Goal: Task Accomplishment & Management: Complete application form

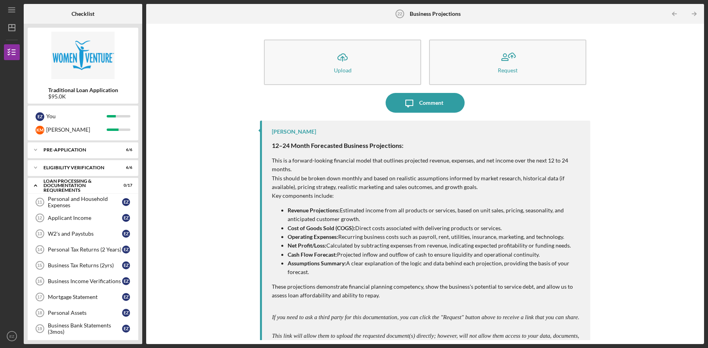
scroll to position [121, 0]
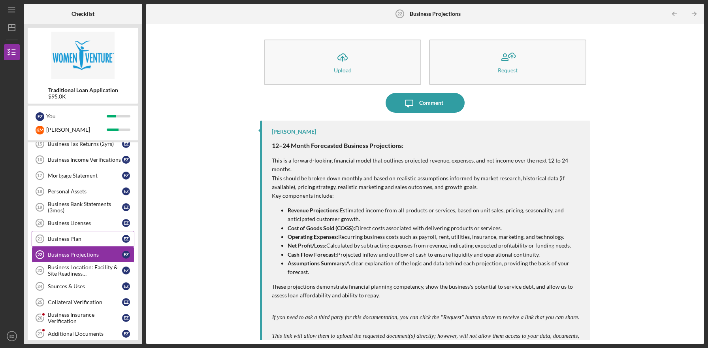
click at [87, 234] on link "Business Plan 21 Business Plan E Z" at bounding box center [83, 239] width 103 height 16
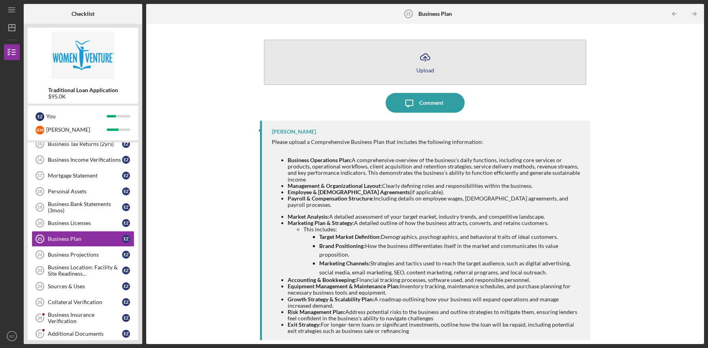
click at [424, 65] on icon "Icon/Upload" at bounding box center [425, 57] width 20 height 20
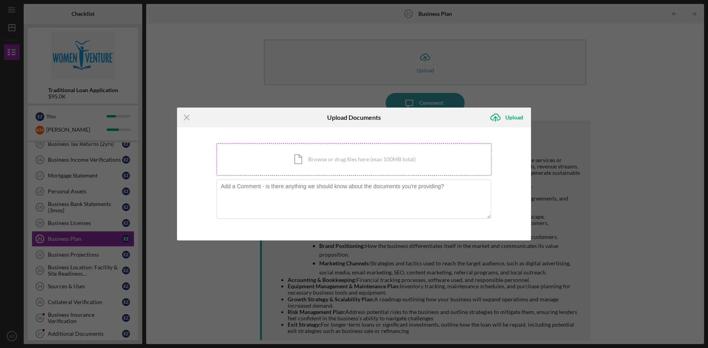
click at [354, 168] on div "Icon/Document Browse or drag files here (max 100MB total) Tap to choose files o…" at bounding box center [354, 159] width 275 height 32
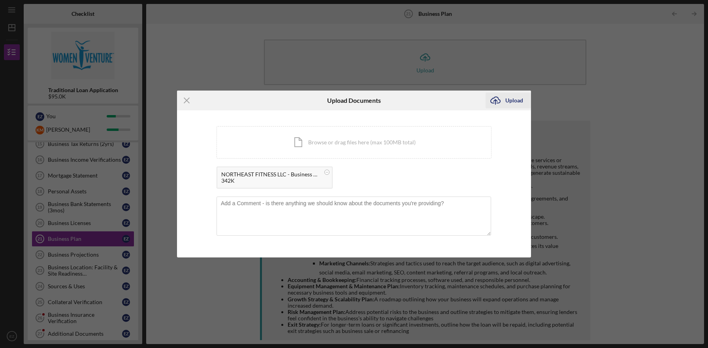
click at [496, 101] on icon "Icon/Upload" at bounding box center [496, 100] width 20 height 20
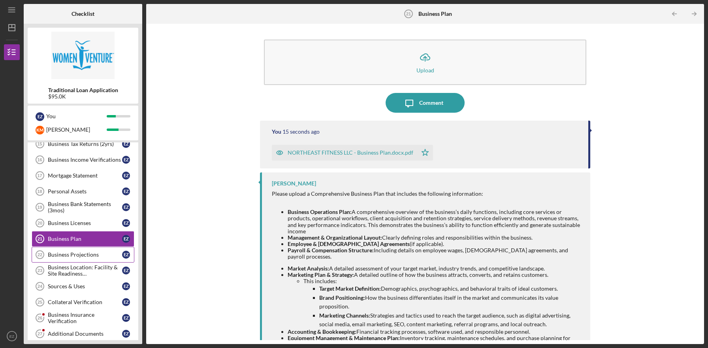
click at [79, 255] on div "Business Projections" at bounding box center [85, 254] width 74 height 6
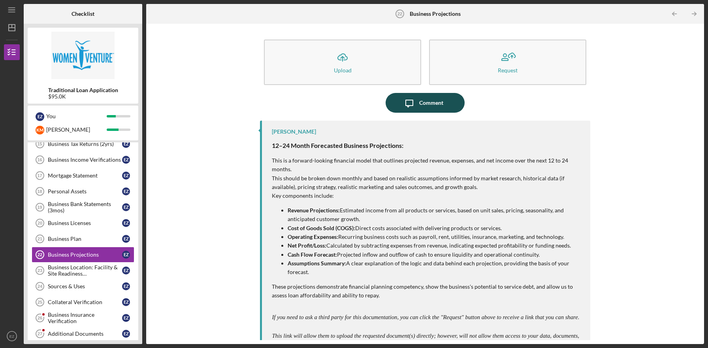
click at [426, 105] on div "Comment" at bounding box center [431, 103] width 24 height 20
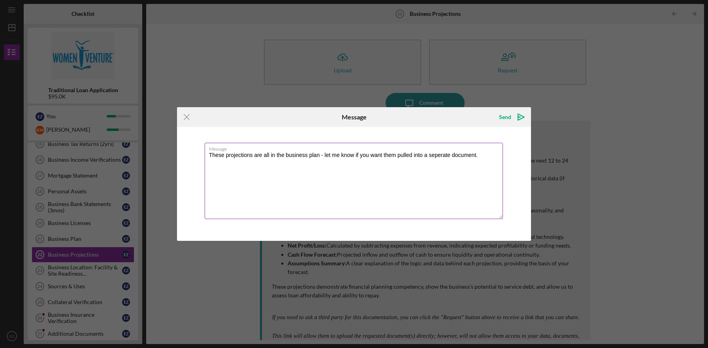
click at [445, 155] on textarea "These projections are all in the business plan - let me know if you want them p…" at bounding box center [354, 181] width 298 height 76
type textarea "These projections are all in the business plan - let me know if you want them p…"
click at [515, 117] on icon "Icon/icon-invite-send" at bounding box center [521, 117] width 20 height 20
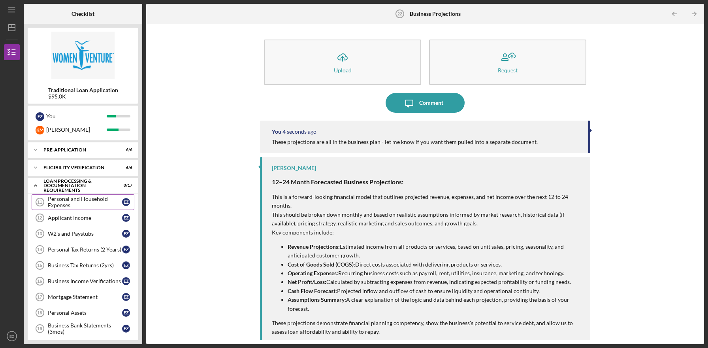
click at [83, 207] on div "Personal and Household Expenses" at bounding box center [85, 202] width 74 height 13
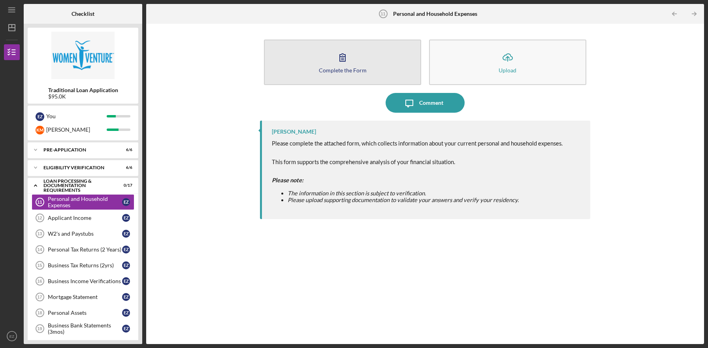
click at [347, 55] on icon "button" at bounding box center [343, 57] width 20 height 20
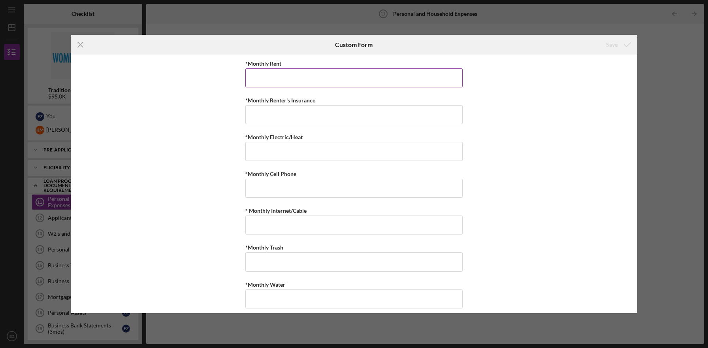
click at [292, 85] on input "*Monthly Rent" at bounding box center [353, 77] width 217 height 19
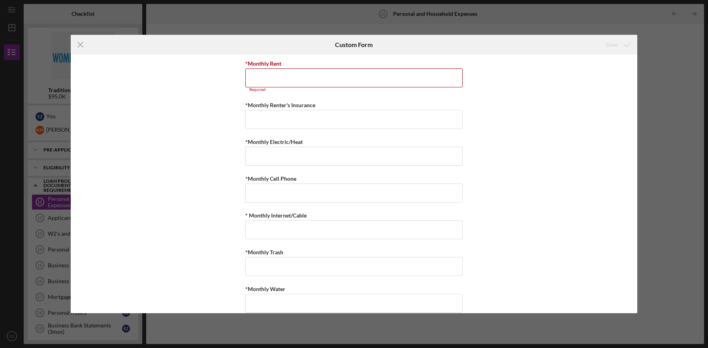
click at [2, 114] on div "Icon/Menu Close Custom Form Save *Monthly Rent Required *Monthly Renter's Insur…" at bounding box center [354, 174] width 708 height 348
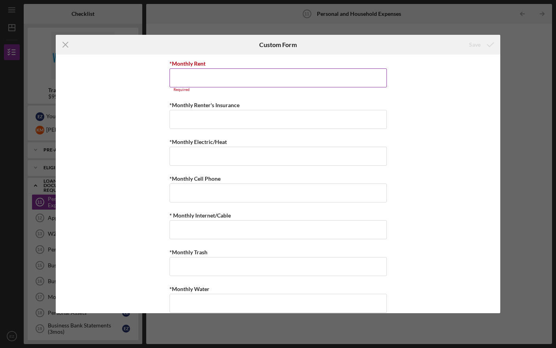
click at [209, 77] on input "*Monthly Rent" at bounding box center [278, 77] width 217 height 19
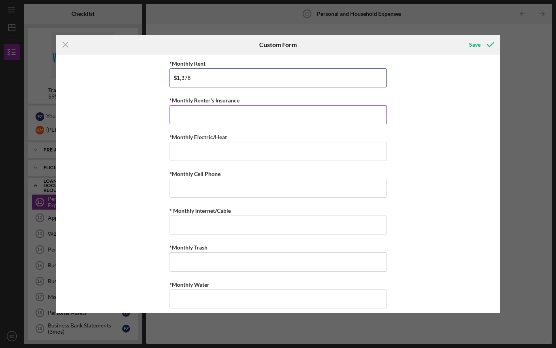
type input "$1,378"
click at [233, 114] on input "*Monthly Renter's Insurance" at bounding box center [278, 114] width 217 height 19
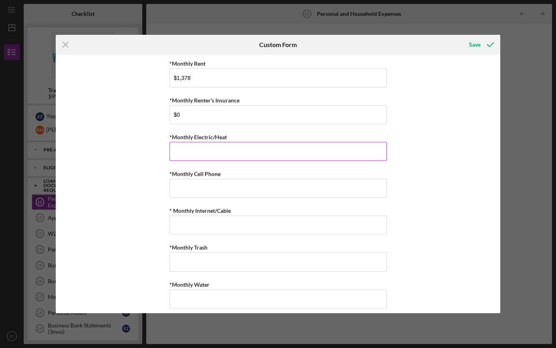
click at [230, 151] on input "*Monthly Electric/Heat" at bounding box center [278, 151] width 217 height 19
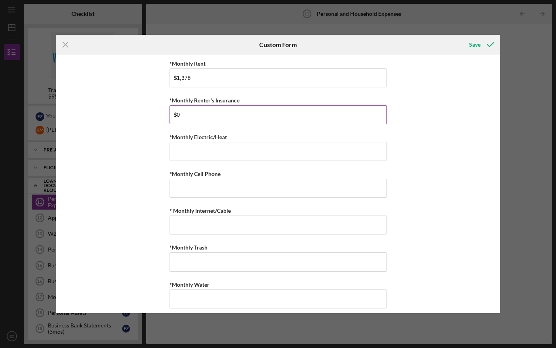
click at [232, 114] on input "$0" at bounding box center [278, 114] width 217 height 19
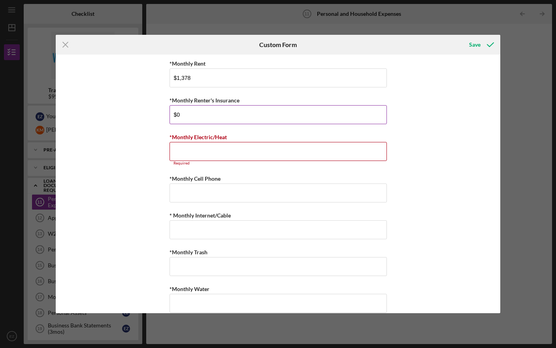
type input "$0"
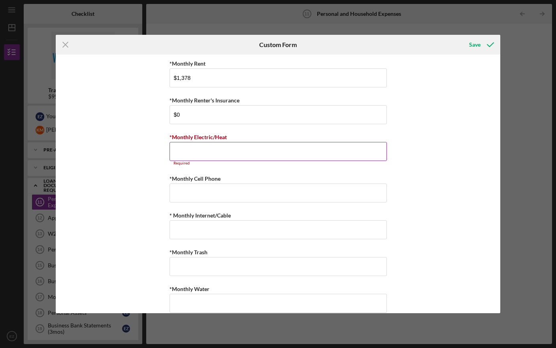
click at [218, 155] on input "*Monthly Electric/Heat" at bounding box center [278, 151] width 217 height 19
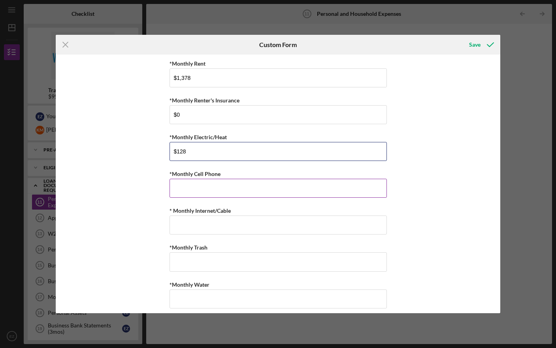
type input "$128"
click at [202, 183] on input "*Monthly Cell Phone" at bounding box center [278, 188] width 217 height 19
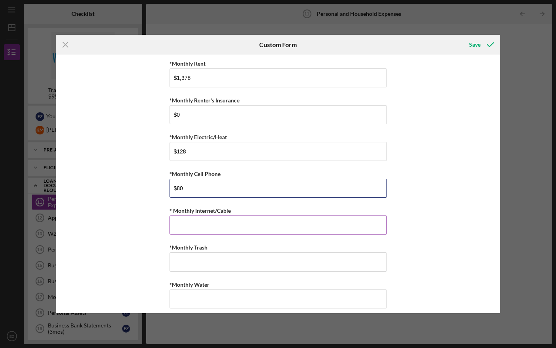
type input "$80"
click at [211, 230] on input "* Monthly Internet/Cable" at bounding box center [278, 224] width 217 height 19
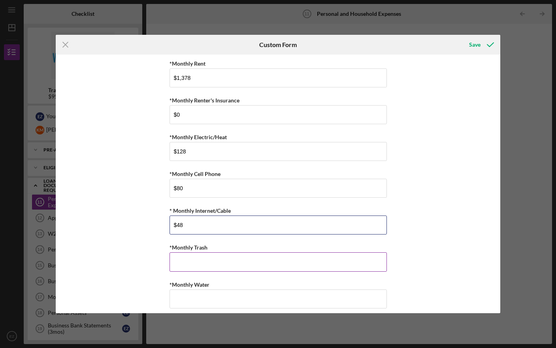
type input "$48"
click at [207, 255] on input "*Monthly Trash" at bounding box center [278, 261] width 217 height 19
click at [187, 259] on input "*Monthly Trash" at bounding box center [278, 261] width 217 height 19
type input "$32"
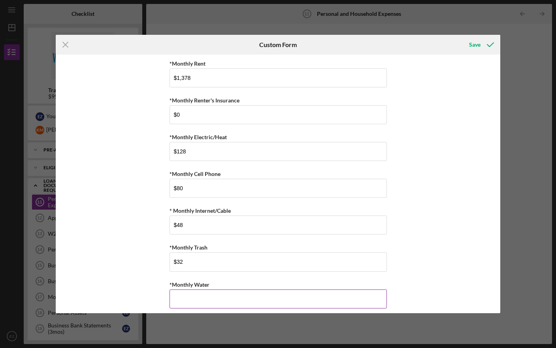
click at [204, 299] on input "*Monthly Water" at bounding box center [278, 298] width 217 height 19
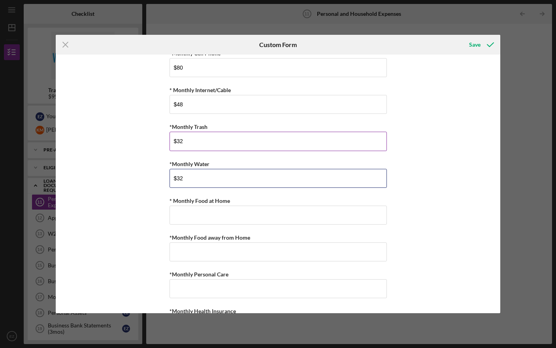
scroll to position [145, 0]
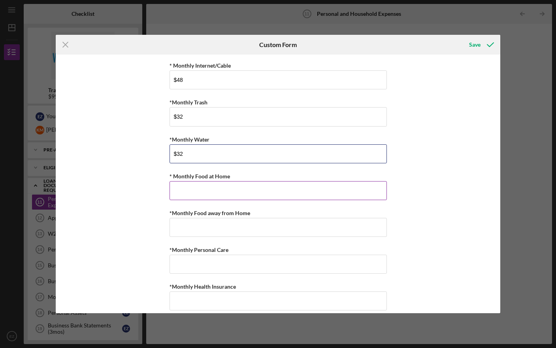
type input "$32"
click at [206, 192] on input "* Monthly Food at Home" at bounding box center [278, 190] width 217 height 19
type input "$200"
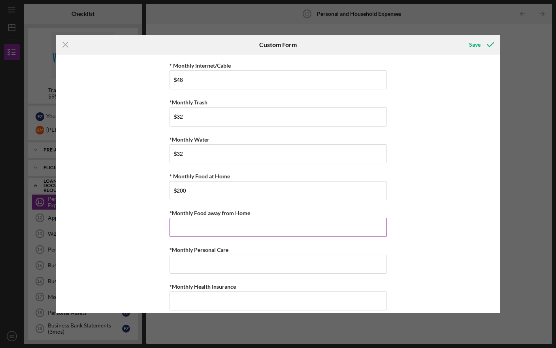
click at [216, 231] on input "*Monthly Food away from Home" at bounding box center [278, 227] width 217 height 19
type input "$200"
click at [218, 266] on input "*Monthly Personal Care" at bounding box center [278, 263] width 217 height 19
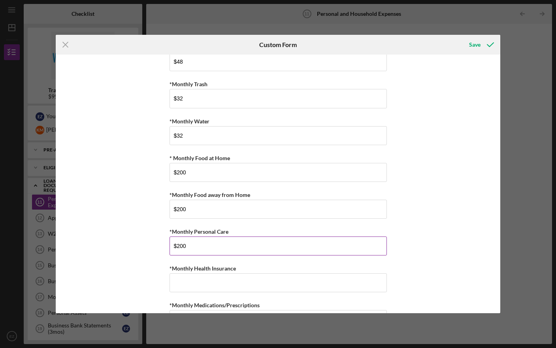
scroll to position [203, 0]
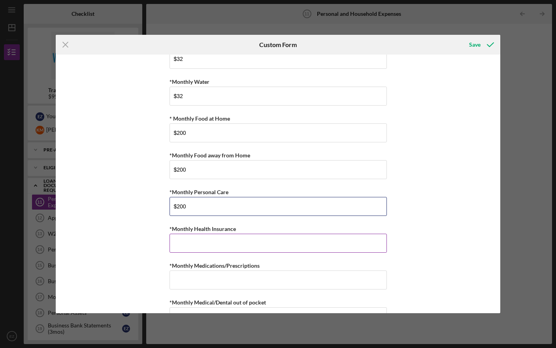
type input "$200"
click at [202, 243] on input "*Monthly Health Insurance" at bounding box center [278, 243] width 217 height 19
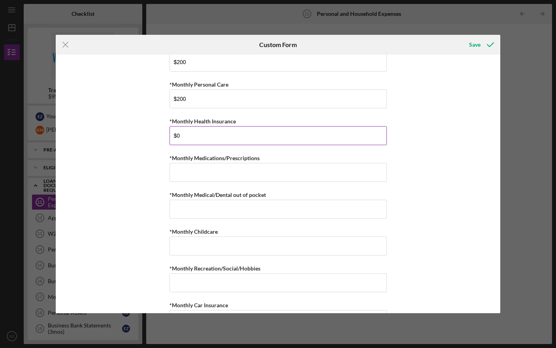
scroll to position [312, 0]
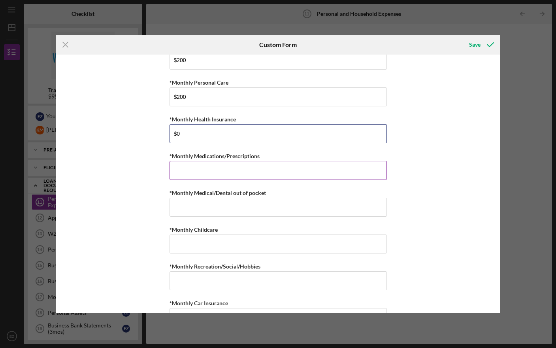
type input "$0"
click at [233, 175] on input "*Monthly Medications/Prescriptions" at bounding box center [278, 170] width 217 height 19
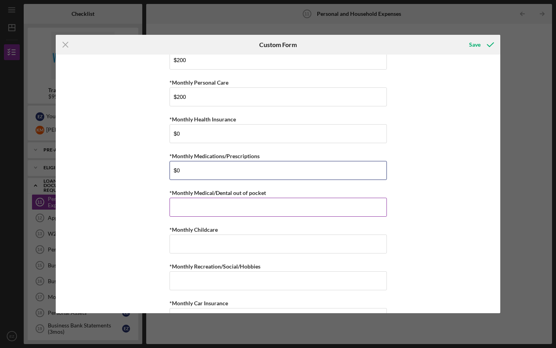
type input "$0"
click at [240, 208] on input "*Monthly Medical/Dental out of pocket" at bounding box center [278, 207] width 217 height 19
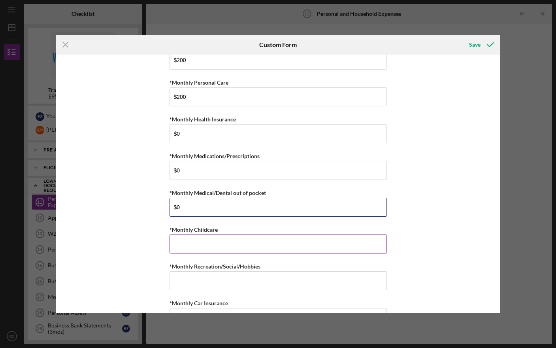
type input "$0"
click at [221, 244] on input "*Monthly Childcare" at bounding box center [278, 243] width 217 height 19
type input "$0"
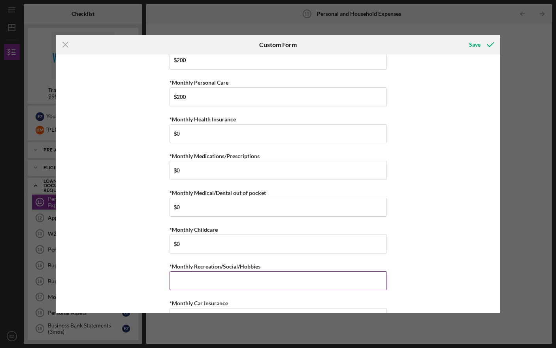
click at [215, 278] on input "*Monthly Recreation/Social/Hobbies" at bounding box center [278, 280] width 217 height 19
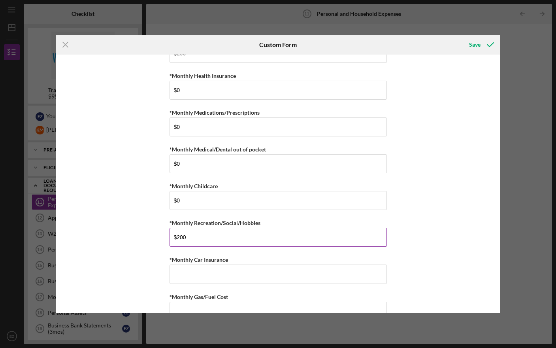
scroll to position [370, 0]
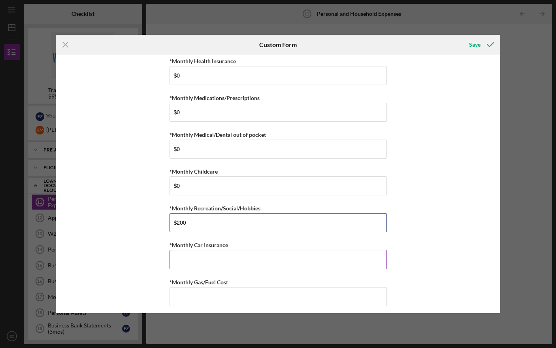
type input "$200"
click at [183, 263] on input "*Monthly Car Insurance" at bounding box center [278, 259] width 217 height 19
type input "$85"
click at [105, 217] on div "*Monthly Rent $1,378 *Monthly Renter's Insurance $0 *Monthly Electric/Heat $128…" at bounding box center [278, 184] width 445 height 258
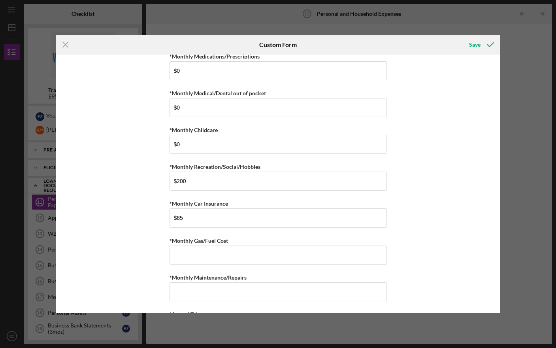
scroll to position [428, 0]
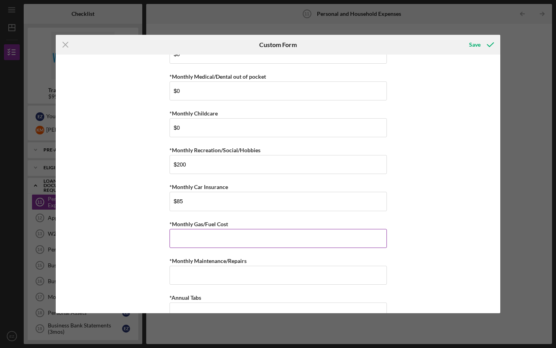
click at [204, 238] on input "*Monthly Gas/Fuel Cost" at bounding box center [278, 238] width 217 height 19
type input "$120"
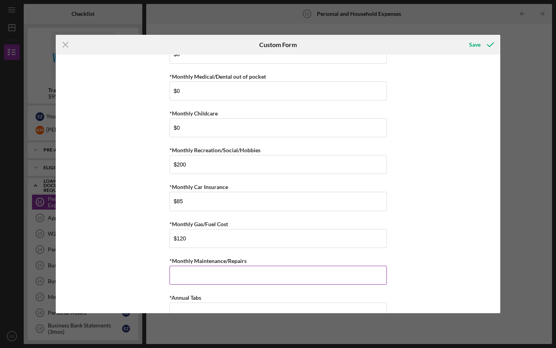
click at [239, 280] on input "*Monthly Maintenance/Repairs" at bounding box center [278, 275] width 217 height 19
type input "$100"
click at [144, 278] on div "*Monthly Rent $1,378 *Monthly Renter's Insurance $0 *Monthly Electric/Heat $128…" at bounding box center [278, 184] width 445 height 258
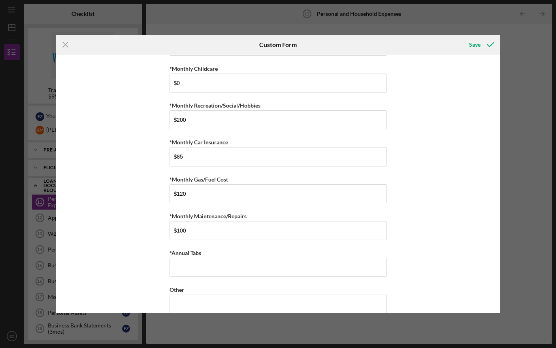
scroll to position [485, 0]
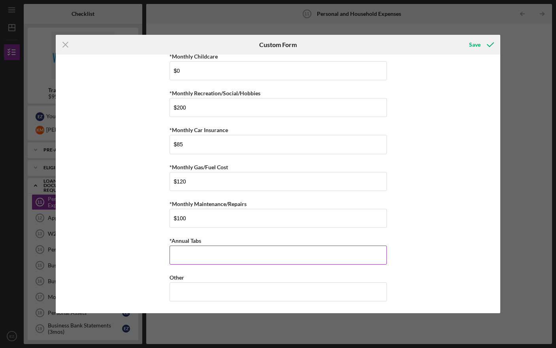
click at [203, 257] on input "*Annual Tabs" at bounding box center [278, 254] width 217 height 19
type input "$150"
click at [143, 253] on div "*Monthly Rent $1,378 *Monthly Renter's Insurance $0 *Monthly Electric/Heat $128…" at bounding box center [278, 184] width 445 height 258
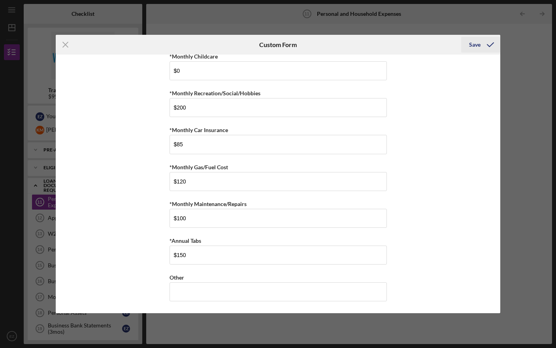
click at [474, 49] on div "Save" at bounding box center [474, 45] width 11 height 16
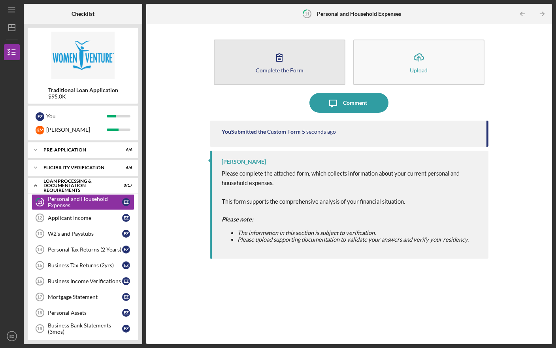
click at [278, 68] on div "Complete the Form" at bounding box center [280, 70] width 48 height 6
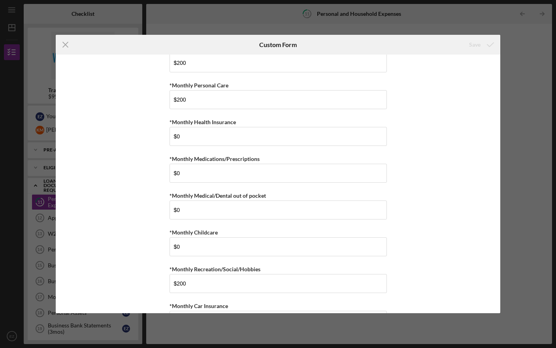
scroll to position [485, 0]
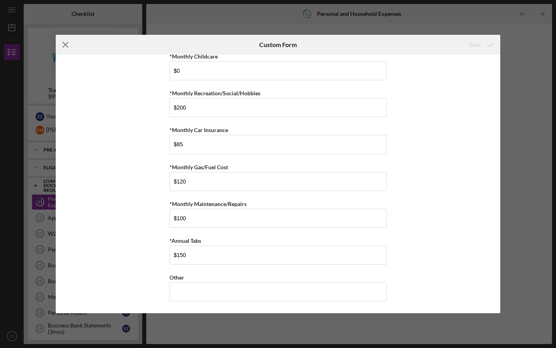
click at [64, 45] on line at bounding box center [65, 44] width 5 height 5
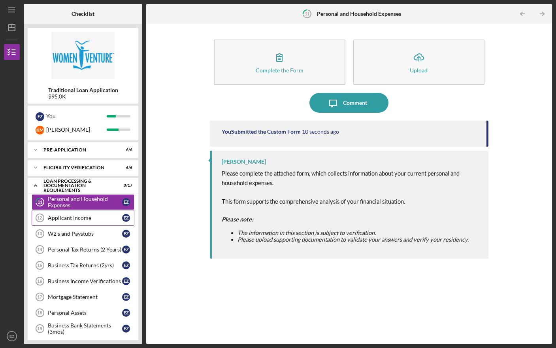
click at [85, 221] on link "Applicant Income 12 Applicant Income E Z" at bounding box center [83, 218] width 103 height 16
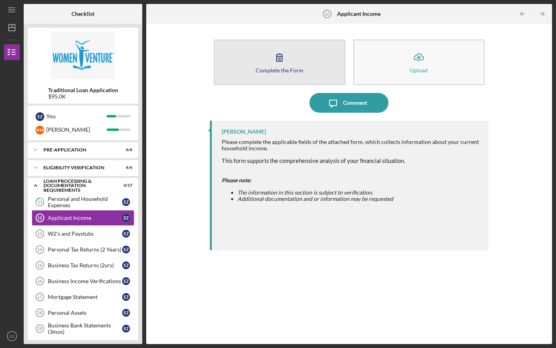
click at [279, 68] on div "Complete the Form" at bounding box center [280, 70] width 48 height 6
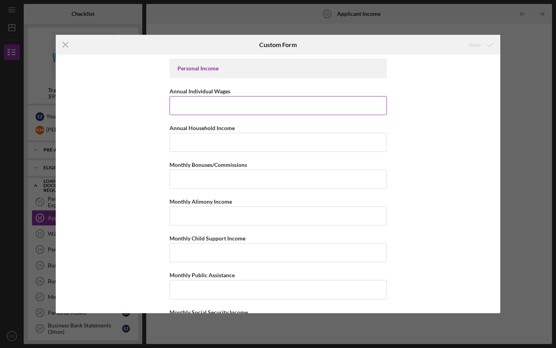
click at [221, 111] on input "Annual Individual Wages" at bounding box center [278, 105] width 217 height 19
click at [224, 108] on input "Annual Individual Wages" at bounding box center [278, 105] width 217 height 19
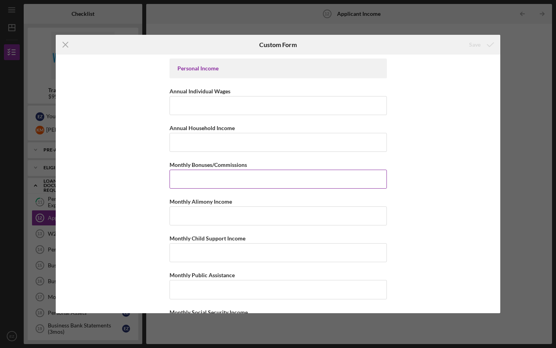
click at [215, 182] on input "Monthly Bonuses/Commissions" at bounding box center [278, 179] width 217 height 19
type input "$0"
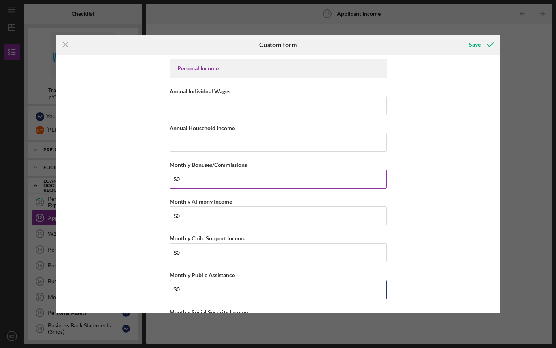
type input "$0"
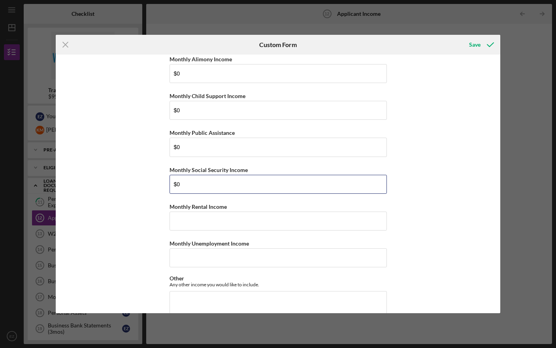
type input "$0"
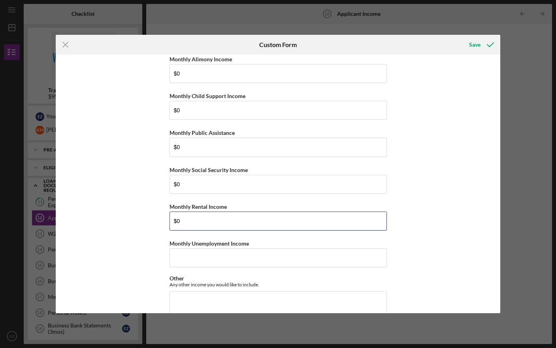
type input "$0"
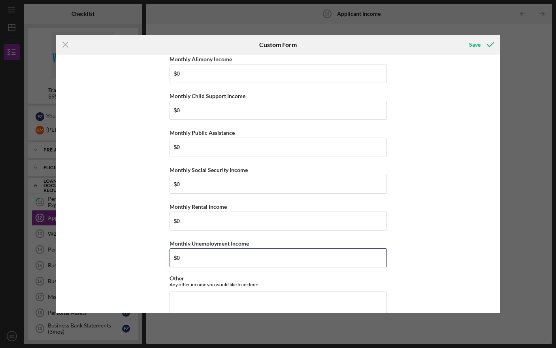
type input "$0"
click at [145, 173] on div "Personal Income Annual Individual Wages Annual Household Income Monthly Bonuses…" at bounding box center [278, 184] width 445 height 258
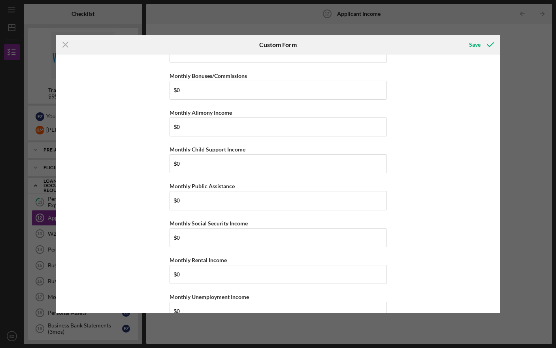
scroll to position [0, 0]
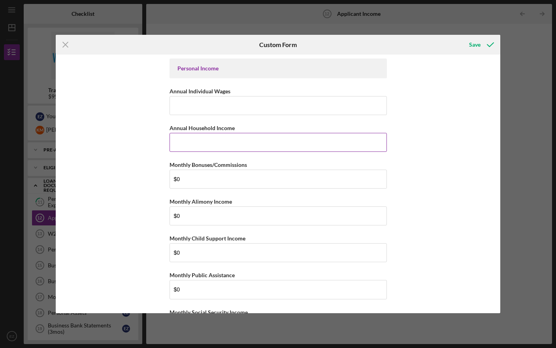
click at [205, 146] on input "Annual Household Income" at bounding box center [278, 142] width 217 height 19
click at [211, 105] on input "Annual Individual Wages" at bounding box center [278, 105] width 217 height 19
type input "$88,349"
click at [297, 144] on input "Annual Household Income" at bounding box center [278, 142] width 217 height 19
click at [429, 196] on div "Personal Income Annual Individual Wages $88,349 Annual Household Income $148,34…" at bounding box center [278, 184] width 445 height 258
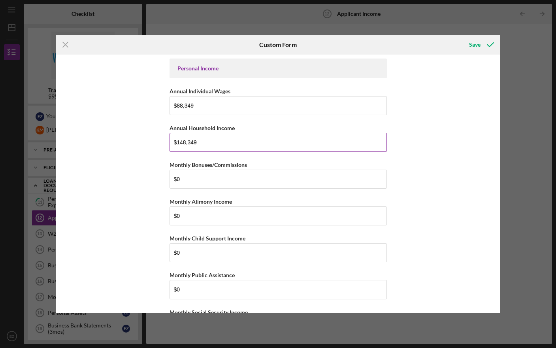
click at [222, 148] on input "$148,349" at bounding box center [278, 142] width 217 height 19
type input "$165,000"
click at [244, 171] on input "$0" at bounding box center [278, 179] width 217 height 19
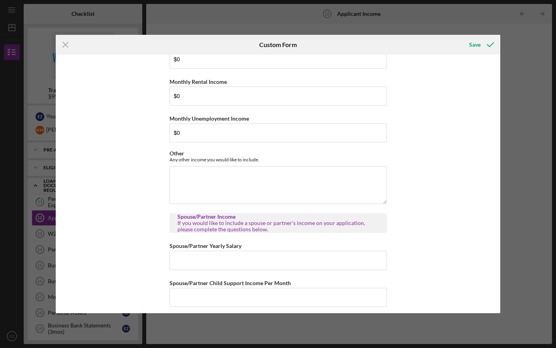
scroll to position [307, 0]
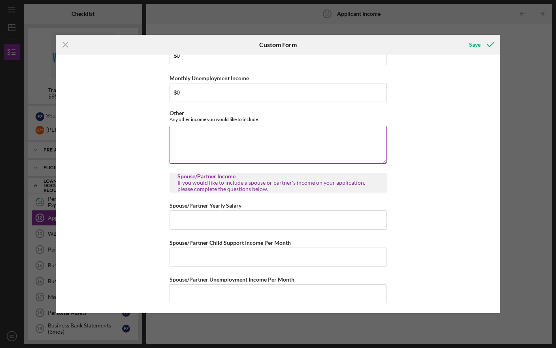
click at [251, 146] on textarea "Other" at bounding box center [278, 145] width 217 height 38
type textarea "d"
click at [243, 134] on textarea "Gym: $ Choir: $" at bounding box center [278, 145] width 217 height 38
type textarea "Gym: $ Choir: $"
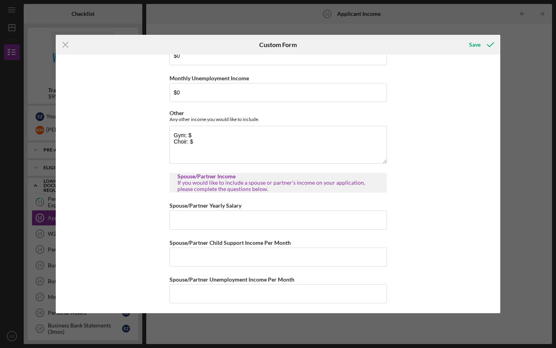
click at [123, 168] on div "Personal Income Annual Individual Wages $88,349 Annual Household Income $165,00…" at bounding box center [278, 184] width 445 height 258
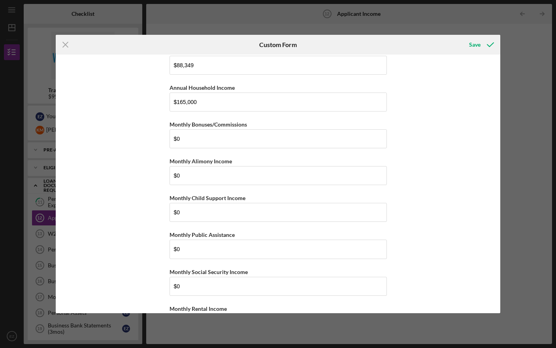
scroll to position [0, 0]
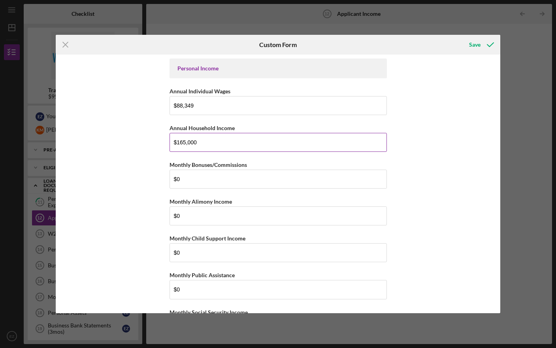
click at [214, 139] on input "$165,000" at bounding box center [278, 142] width 217 height 19
click at [64, 214] on div "Personal Income Annual Individual Wages $88,349 Annual Household Income Monthly…" at bounding box center [278, 184] width 445 height 258
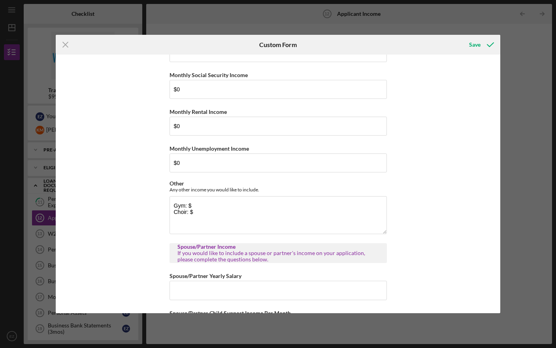
scroll to position [234, 0]
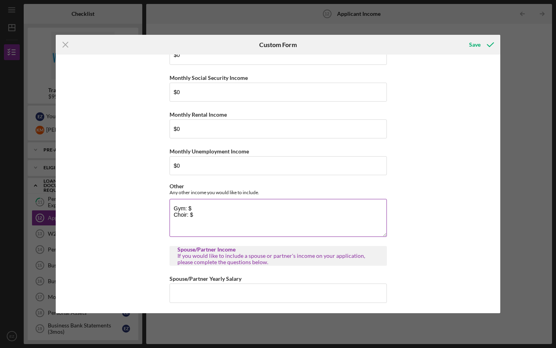
click at [241, 202] on textarea "Gym: $ Choir: $" at bounding box center [278, 218] width 217 height 38
click at [221, 213] on textarea "Gym: $ Choir: $" at bounding box center [278, 218] width 217 height 38
click at [204, 209] on textarea "Gym: $ Choir: $8100" at bounding box center [278, 218] width 217 height 38
click at [230, 219] on textarea "Gym: $5105 Choir: $8100" at bounding box center [278, 218] width 217 height 38
click at [193, 208] on textarea "Gym: $5105 Choir: $8100 Total other income: $13205" at bounding box center [278, 218] width 217 height 38
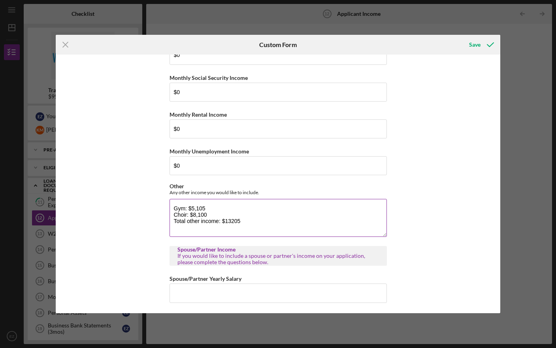
click at [231, 222] on textarea "Gym: $5,105 Choir: $8,100 Total other income: $13205" at bounding box center [278, 218] width 217 height 38
click at [271, 230] on textarea "Gym: $5,105 Choir: $8,100 Total other income: $13,205" at bounding box center [278, 218] width 217 height 38
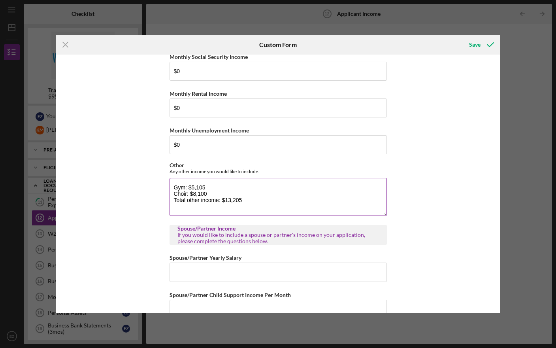
scroll to position [256, 0]
type textarea "Gym: $5,105 Choir: $8,100 Total other income: $13,205"
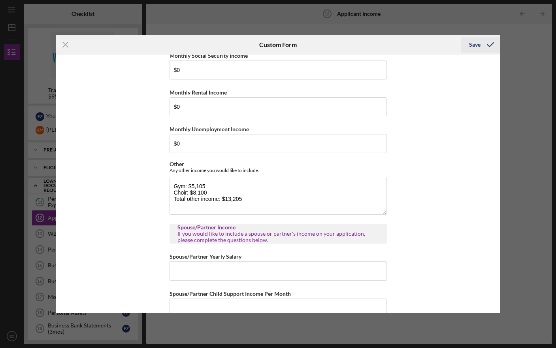
click at [472, 41] on div "Save" at bounding box center [474, 45] width 11 height 16
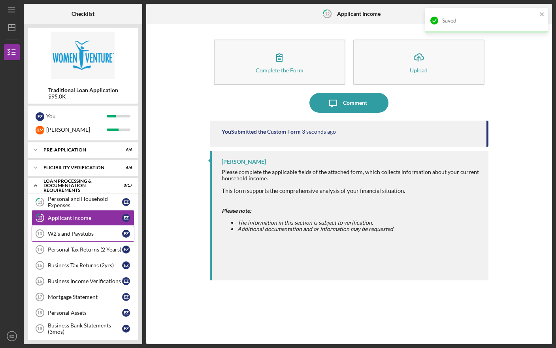
click at [80, 236] on div "W2's and Paystubs" at bounding box center [85, 233] width 74 height 6
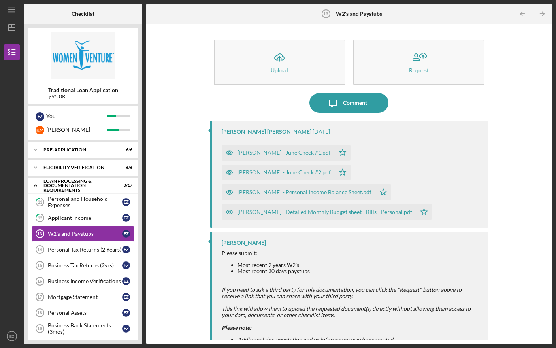
click at [302, 153] on div "[PERSON_NAME] - June Check #1.pdf" at bounding box center [283, 152] width 93 height 6
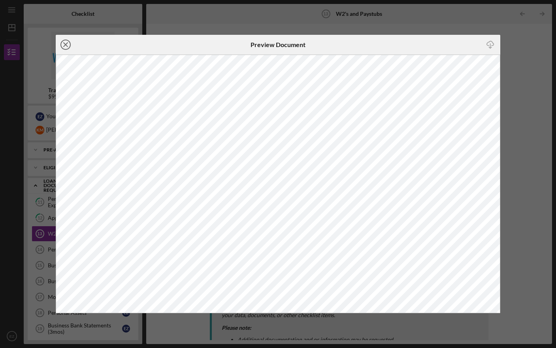
click at [62, 41] on icon "Icon/Close" at bounding box center [66, 45] width 20 height 20
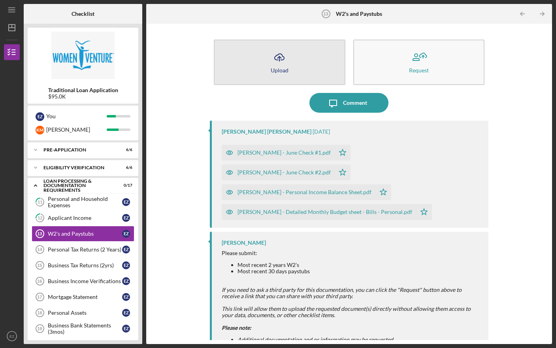
click at [283, 63] on icon "Icon/Upload" at bounding box center [280, 57] width 20 height 20
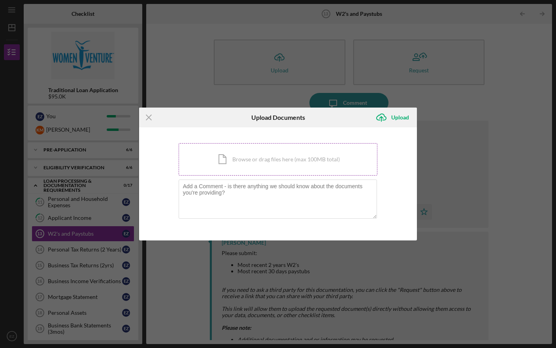
click at [231, 167] on div "Icon/Document Browse or drag files here (max 100MB total) Tap to choose files o…" at bounding box center [278, 159] width 199 height 32
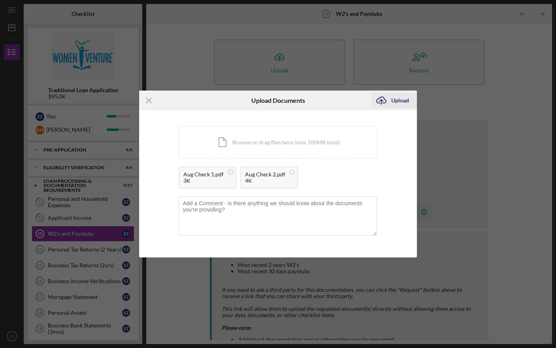
click at [396, 100] on div "Upload" at bounding box center [400, 100] width 18 height 16
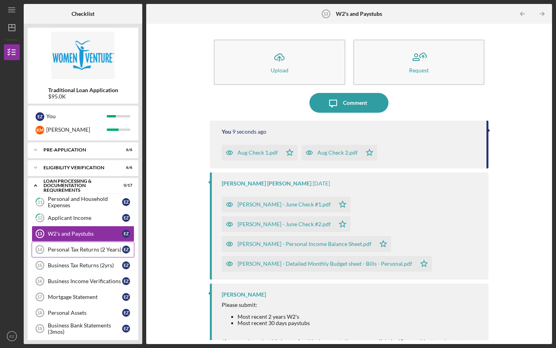
click at [94, 248] on div "Personal Tax Returns (2 Years)" at bounding box center [85, 249] width 74 height 6
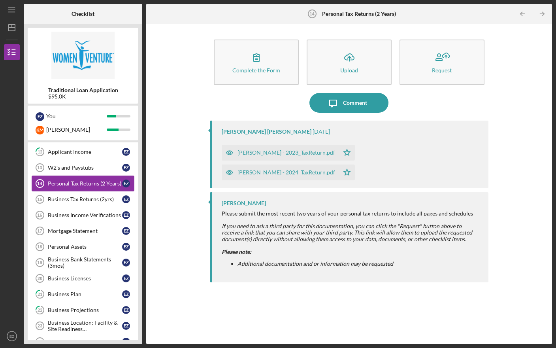
scroll to position [66, 0]
click at [92, 201] on div "Business Tax Returns (2yrs)" at bounding box center [85, 199] width 74 height 6
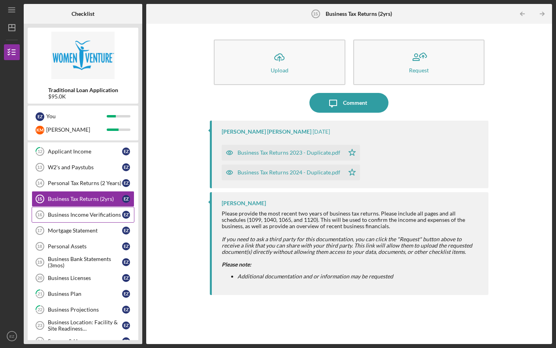
click at [91, 212] on div "Business Income Verifications" at bounding box center [85, 214] width 74 height 6
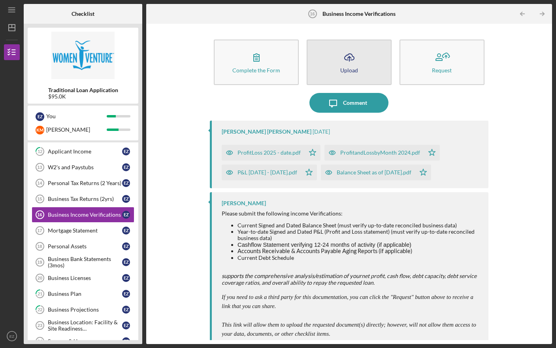
click at [356, 65] on icon "Icon/Upload" at bounding box center [349, 57] width 20 height 20
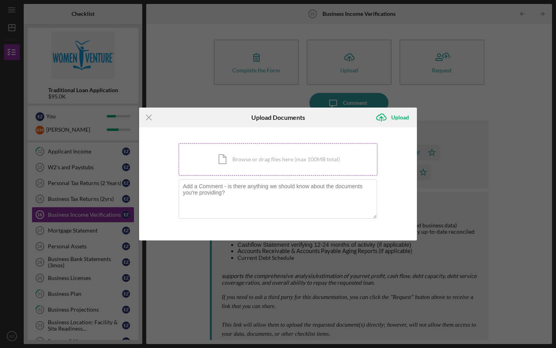
click at [277, 167] on div "Icon/Document Browse or drag files here (max 100MB total) Tap to choose files o…" at bounding box center [278, 159] width 199 height 32
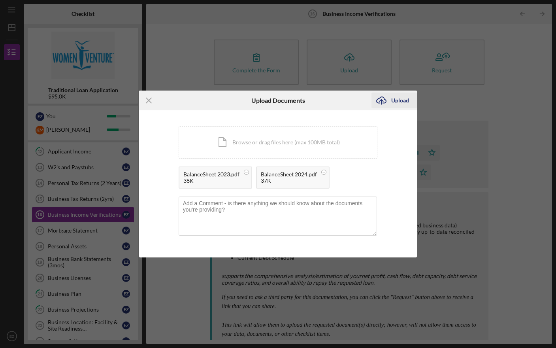
click at [385, 93] on icon "Icon/Upload" at bounding box center [381, 100] width 20 height 20
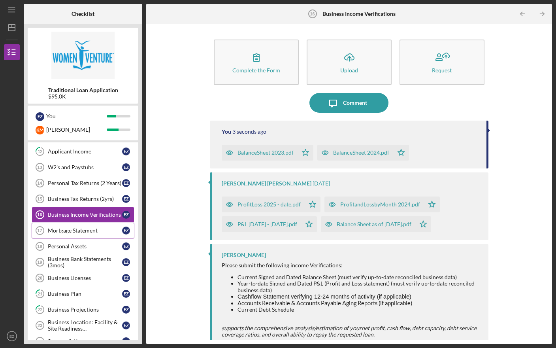
click at [89, 230] on div "Mortgage Statement" at bounding box center [85, 230] width 74 height 6
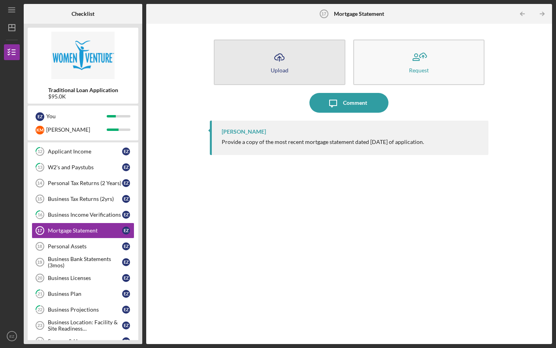
click at [286, 60] on icon "Icon/Upload" at bounding box center [280, 57] width 20 height 20
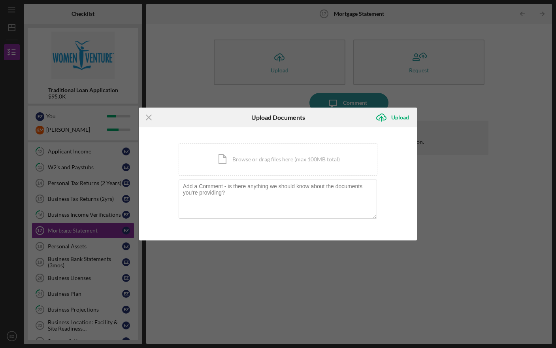
click at [243, 176] on div "You're uploading documents related to Mortgage Statement . Icon/Document Browse…" at bounding box center [278, 183] width 199 height 81
click at [243, 165] on div "Icon/Document Browse or drag files here (max 100MB total) Tap to choose files o…" at bounding box center [278, 159] width 199 height 32
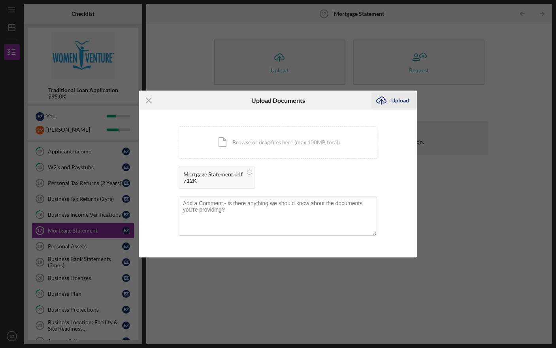
click at [393, 99] on div "Upload" at bounding box center [400, 100] width 18 height 16
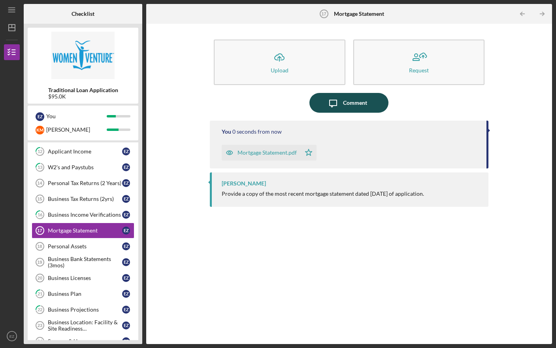
click at [356, 108] on div "Comment" at bounding box center [355, 103] width 24 height 20
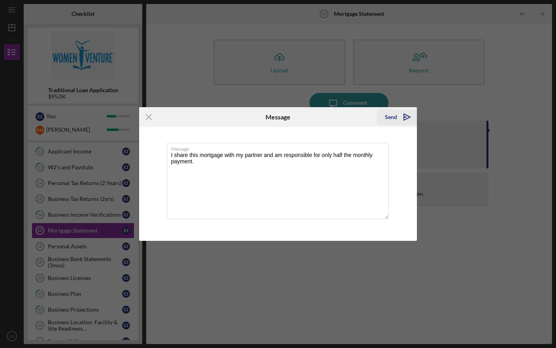
type textarea "I share this mortgage with my partner and am responsible for only half the mont…"
click at [406, 116] on icon "Icon/icon-invite-send" at bounding box center [407, 117] width 20 height 20
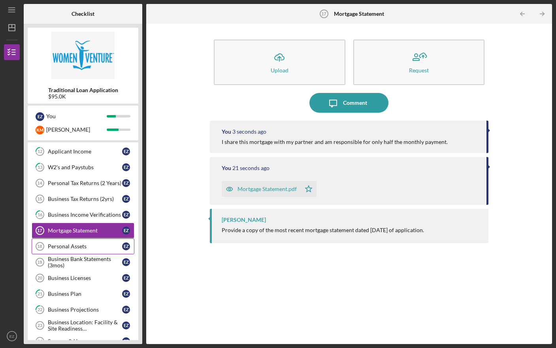
click at [64, 242] on link "Personal Assets 18 Personal Assets E Z" at bounding box center [83, 246] width 103 height 16
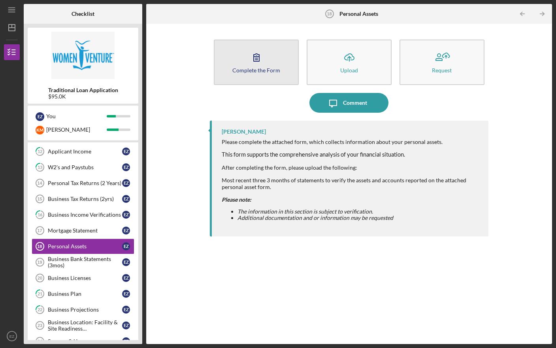
click at [242, 70] on div "Complete the Form" at bounding box center [256, 70] width 48 height 6
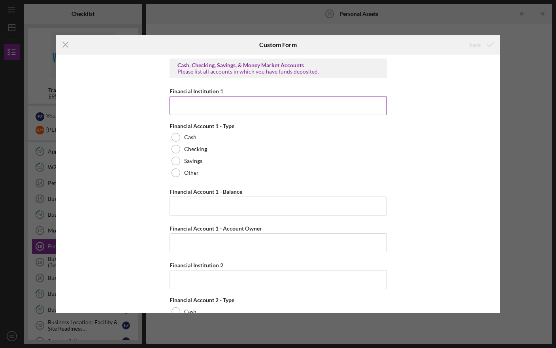
click at [229, 105] on input "Financial Institution 1" at bounding box center [278, 105] width 217 height 19
type input "Affinity Plus Credit Union"
click at [136, 139] on div "Cash, Checking, Savings, & Money Market Accounts Please list all accounts in wh…" at bounding box center [278, 184] width 445 height 258
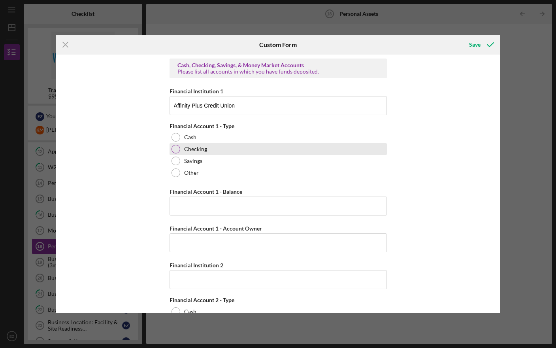
click at [173, 151] on div at bounding box center [176, 149] width 9 height 9
click at [221, 204] on input "Financial Account 1 - Balance" at bounding box center [278, 205] width 217 height 19
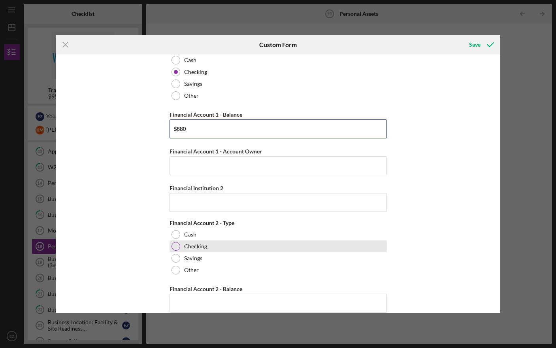
scroll to position [91, 0]
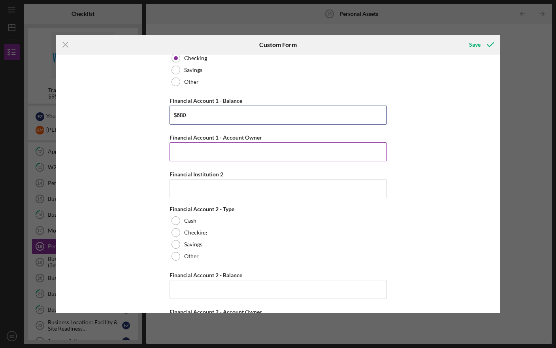
type input "$680"
click at [254, 153] on input "Financial Account 1 - Account Owner" at bounding box center [278, 151] width 217 height 19
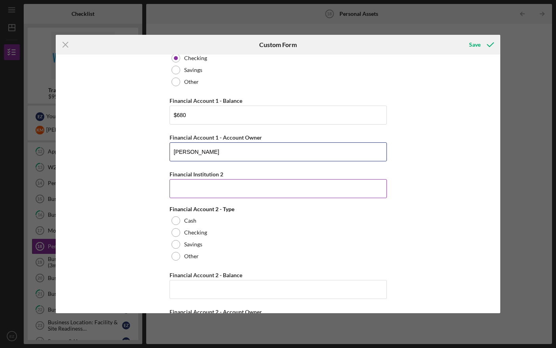
type input "[PERSON_NAME]"
click at [265, 189] on input "Financial Institution 2" at bounding box center [278, 188] width 217 height 19
drag, startPoint x: 242, startPoint y: 192, endPoint x: 132, endPoint y: 185, distance: 110.5
click at [132, 185] on div "Cash, Checking, Savings, & Money Market Accounts Please list all accounts in wh…" at bounding box center [278, 184] width 445 height 258
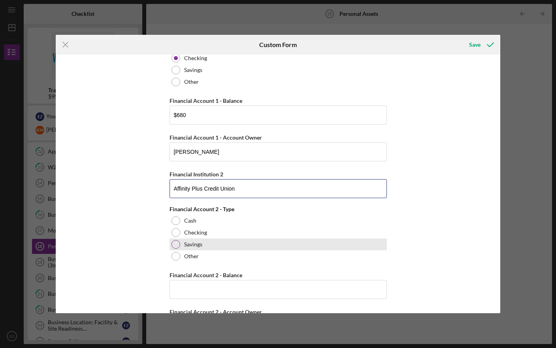
type input "Affinity Plus Credit Union"
click at [194, 243] on label "Savings" at bounding box center [193, 244] width 18 height 6
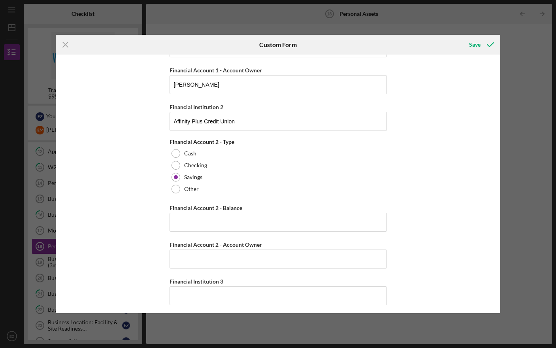
scroll to position [162, 0]
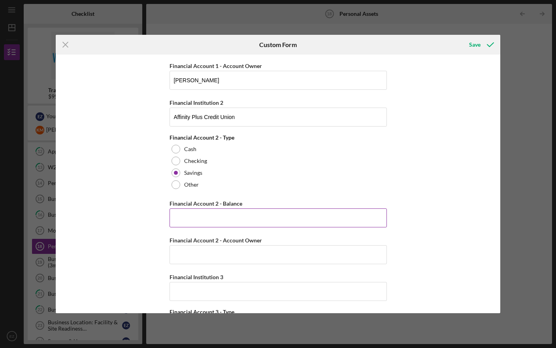
click at [207, 213] on input "Financial Account 2 - Balance" at bounding box center [278, 217] width 217 height 19
type input "$1,477"
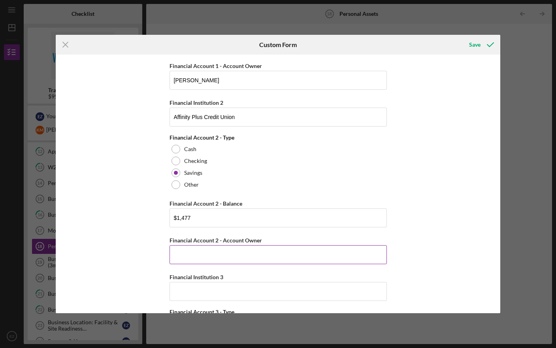
click at [195, 254] on input "Financial Account 2 - Account Owner" at bounding box center [278, 254] width 217 height 19
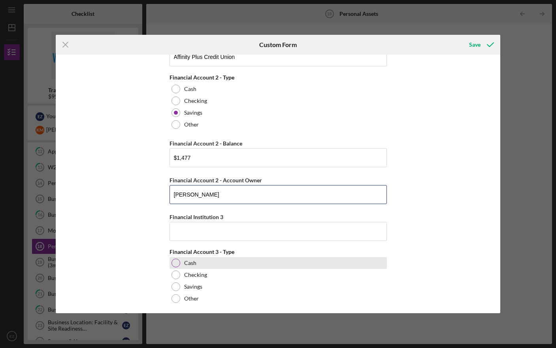
scroll to position [229, 0]
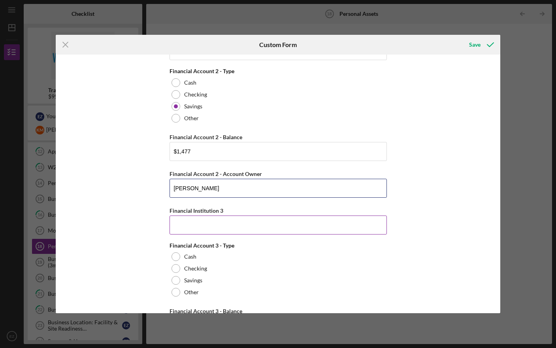
type input "[PERSON_NAME]"
click at [209, 219] on input "Financial Institution 3" at bounding box center [278, 224] width 217 height 19
paste input "Affinity Plus Credit Union"
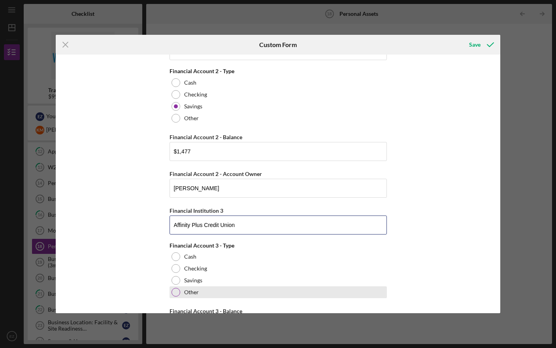
type input "Affinity Plus Credit Union"
click at [201, 292] on div "Other" at bounding box center [278, 292] width 217 height 12
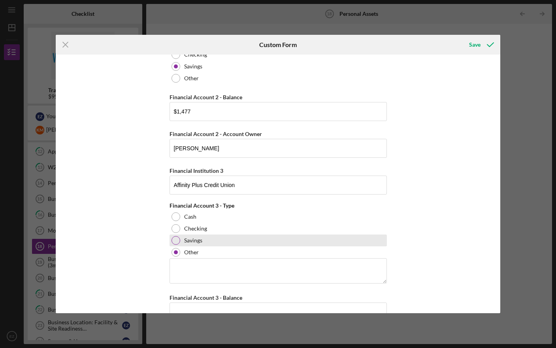
scroll to position [280, 0]
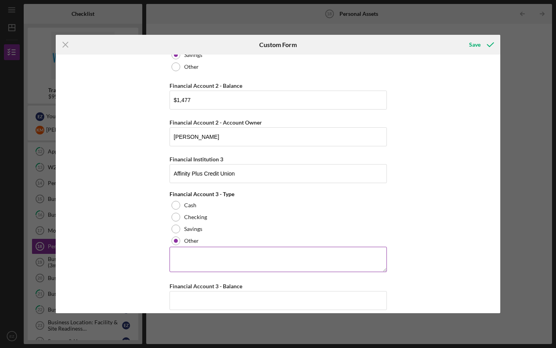
click at [211, 258] on textarea at bounding box center [278, 259] width 217 height 25
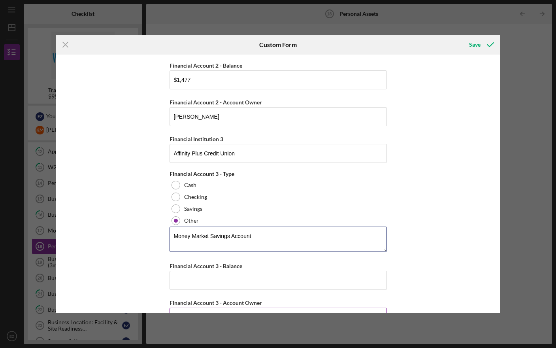
scroll to position [351, 0]
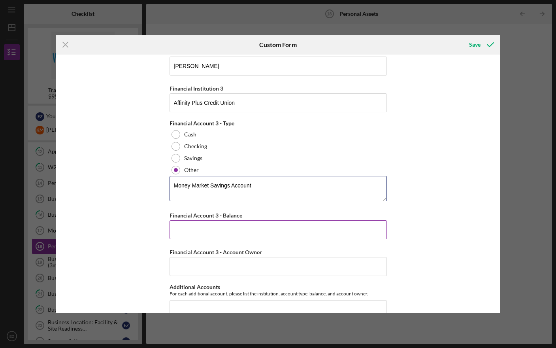
type textarea "Money Market Savings Account"
click at [210, 233] on input "Financial Account 3 - Balance" at bounding box center [278, 229] width 217 height 19
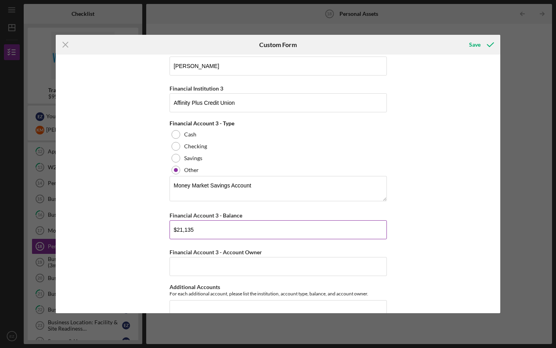
click at [177, 230] on input "$21,135" at bounding box center [278, 229] width 217 height 19
click at [211, 232] on input "$31,135" at bounding box center [278, 229] width 217 height 19
type input "$31,135"
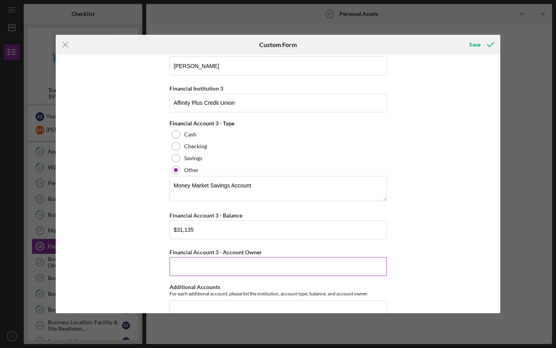
click at [209, 262] on input "Financial Account 3 - Account Owner" at bounding box center [278, 266] width 217 height 19
type input "[PERSON_NAME]"
click at [137, 266] on div "Cash, Checking, Savings, & Money Market Accounts Please list all accounts in wh…" at bounding box center [278, 184] width 445 height 258
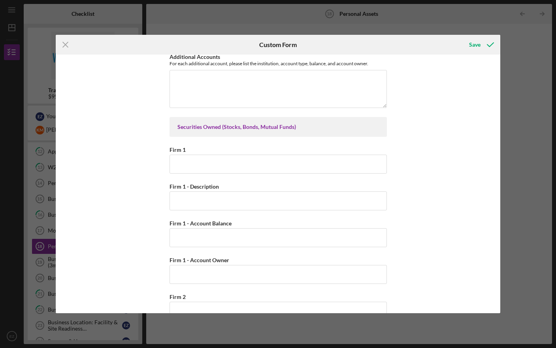
scroll to position [581, 0]
click at [196, 169] on input "Firm 1" at bounding box center [278, 163] width 217 height 19
type input "[PERSON_NAME]"
click at [227, 200] on input "Firm 1 - Description" at bounding box center [278, 200] width 217 height 19
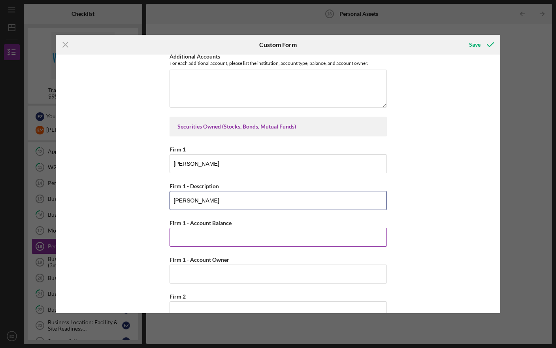
type input "[PERSON_NAME]"
click at [239, 236] on input "Firm 1 - Account Balance" at bounding box center [278, 237] width 217 height 19
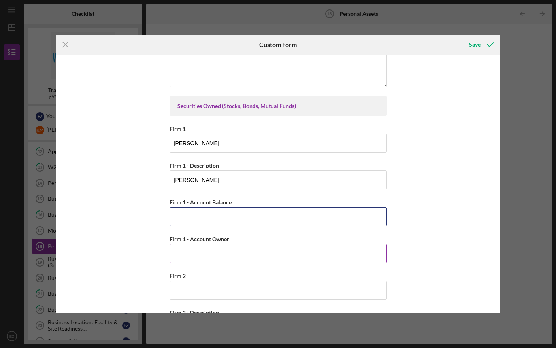
scroll to position [611, 0]
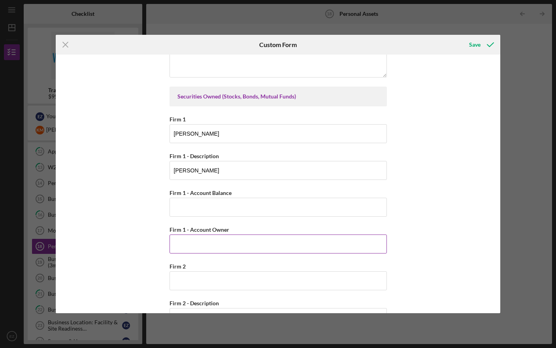
click at [204, 245] on input "Firm 1 - Account Owner" at bounding box center [278, 243] width 217 height 19
drag, startPoint x: 222, startPoint y: 243, endPoint x: 156, endPoint y: 243, distance: 66.0
click at [156, 243] on div "Cash, Checking, Savings, & Money Market Accounts Please list all accounts in wh…" at bounding box center [278, 184] width 445 height 258
type input "[PERSON_NAME]"
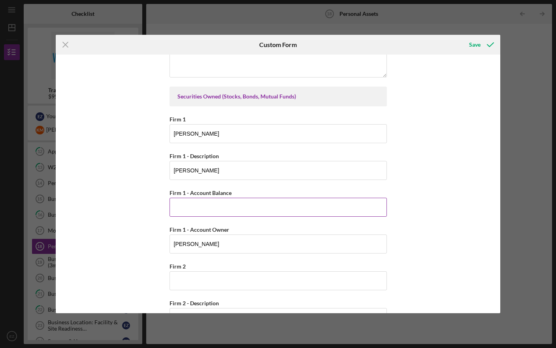
click at [200, 204] on input "Firm 1 - Account Balance" at bounding box center [278, 207] width 217 height 19
type input "$21,000"
click at [147, 246] on div "Cash, Checking, Savings, & Money Market Accounts Please list all accounts in wh…" at bounding box center [278, 184] width 445 height 258
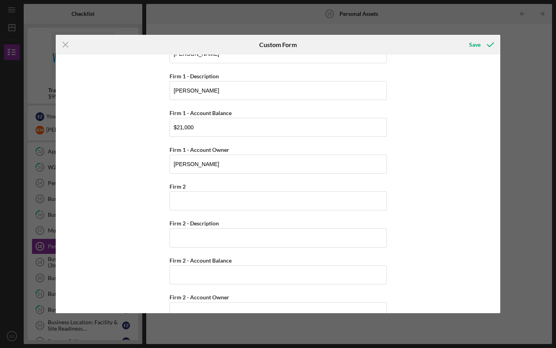
scroll to position [684, 0]
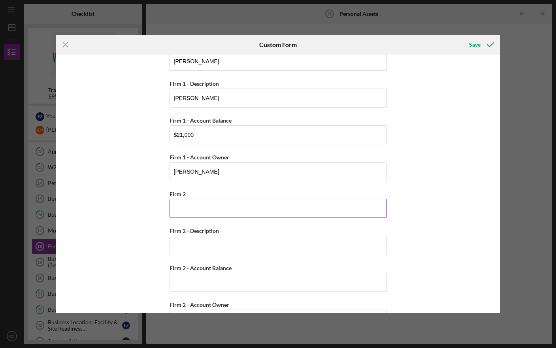
click at [205, 206] on input "Firm 2" at bounding box center [278, 208] width 217 height 19
type input "Ameriprise Financial"
type input "403B"
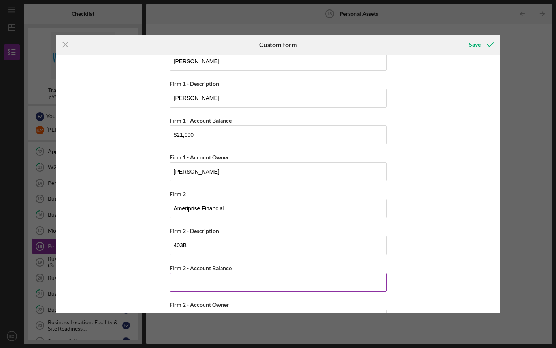
click at [200, 283] on input "Firm 2 - Account Balance" at bounding box center [278, 282] width 217 height 19
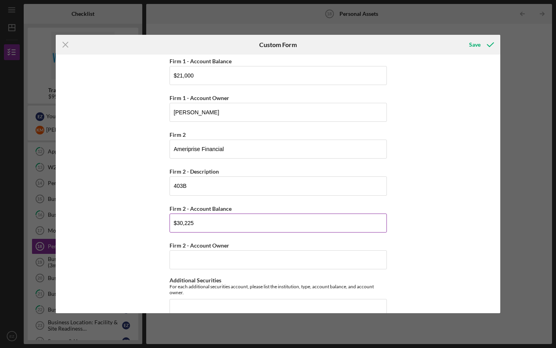
scroll to position [746, 0]
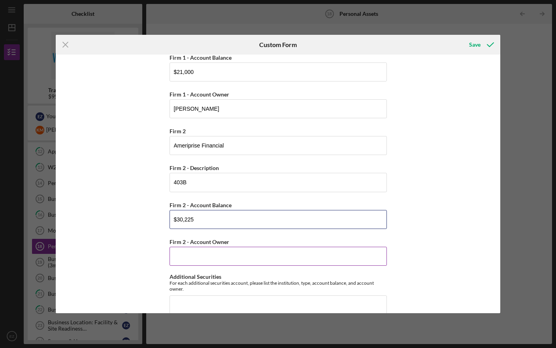
type input "$30,225"
click at [205, 256] on input "Firm 2 - Account Owner" at bounding box center [278, 256] width 217 height 19
paste input "[PERSON_NAME]"
type input "[PERSON_NAME]"
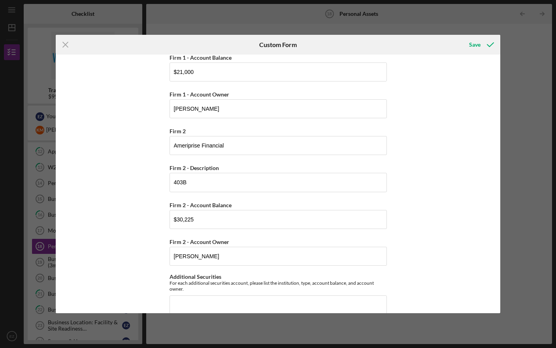
click at [101, 278] on div "Cash, Checking, Savings, & Money Market Accounts Please list all accounts in wh…" at bounding box center [278, 184] width 445 height 258
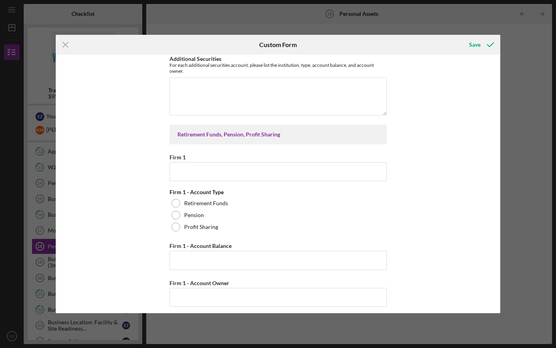
scroll to position [966, 0]
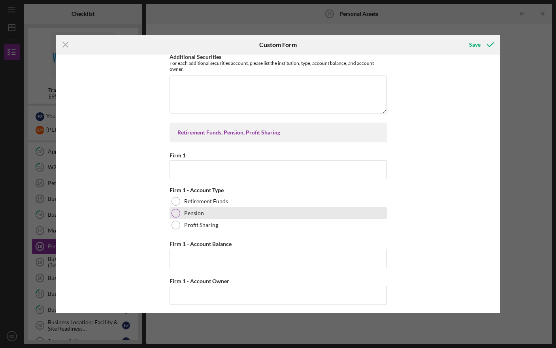
click at [196, 213] on label "Pension" at bounding box center [194, 213] width 20 height 6
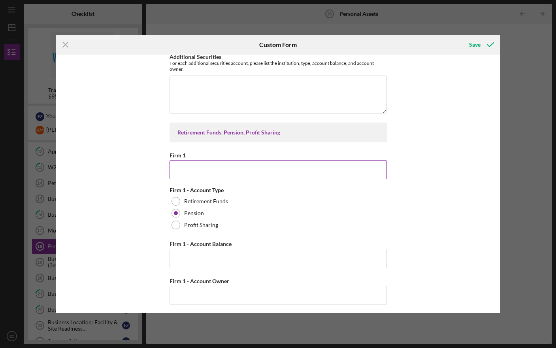
click at [198, 171] on input "Firm 1" at bounding box center [278, 169] width 217 height 19
type input "Teacher Retirement Association"
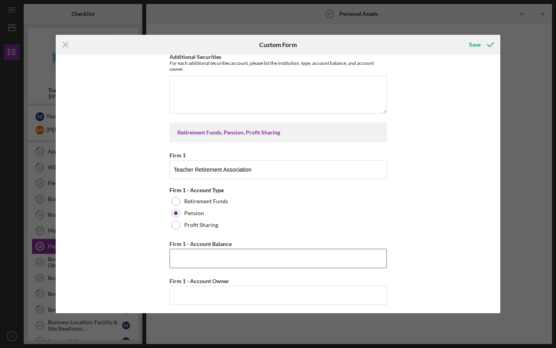
click at [262, 255] on input "Firm 1 - Account Balance" at bounding box center [278, 258] width 217 height 19
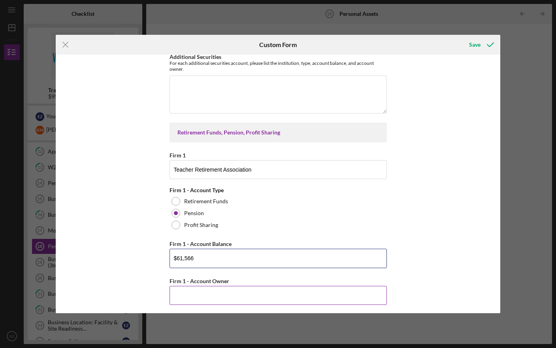
type input "$61,566"
click at [339, 290] on input "Firm 1 - Account Owner" at bounding box center [278, 295] width 217 height 19
paste input "[PERSON_NAME]"
type input "[PERSON_NAME]"
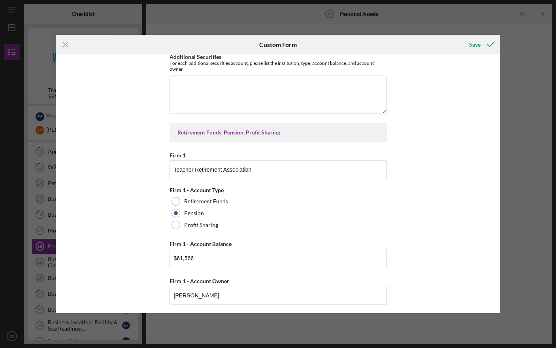
click at [401, 226] on div "Cash, Checking, Savings, & Money Market Accounts Please list all accounts in wh…" at bounding box center [278, 184] width 445 height 258
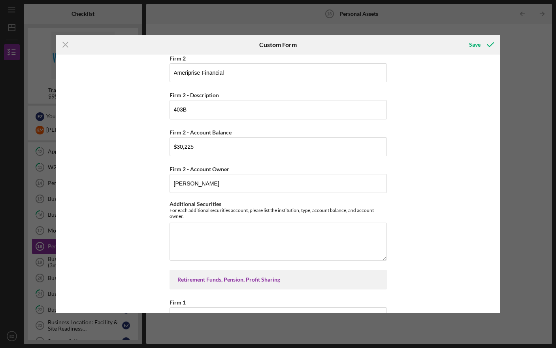
scroll to position [822, 0]
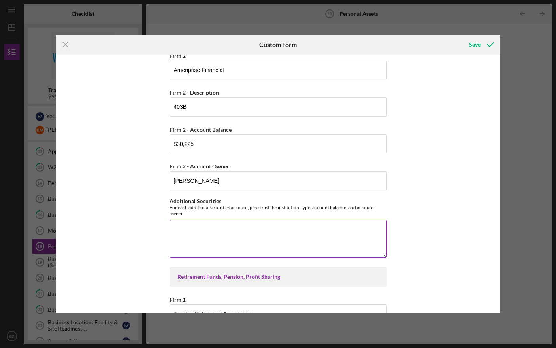
click at [332, 235] on textarea "Additional Securities" at bounding box center [278, 239] width 217 height 38
type textarea "Heath Savings Account: $16,500"
click at [460, 239] on div "Cash, Checking, Savings, & Money Market Accounts Please list all accounts in wh…" at bounding box center [278, 184] width 445 height 258
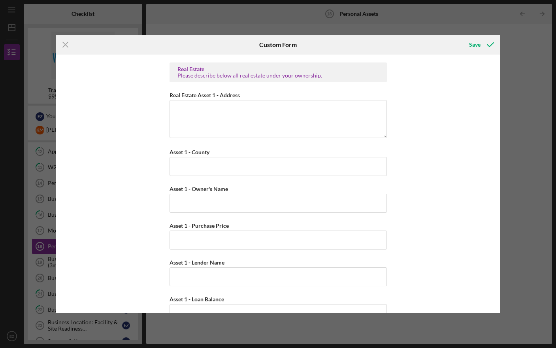
scroll to position [1442, 0]
click at [283, 109] on textarea "Real Estate Asset 1 - Address" at bounding box center [278, 119] width 217 height 38
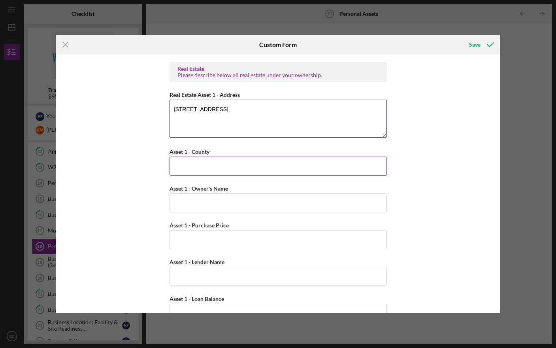
type textarea "[STREET_ADDRESS]"
click at [271, 167] on input "Asset 1 - County" at bounding box center [278, 165] width 217 height 19
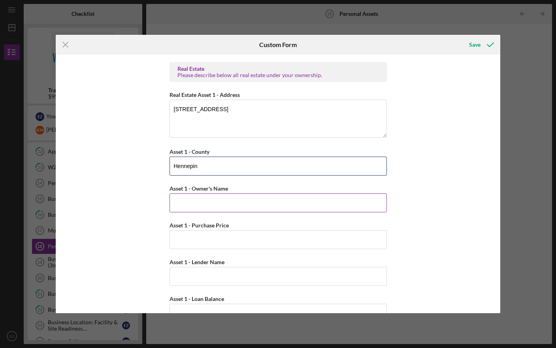
type input "Hennepin"
click at [271, 207] on input "Asset 1 - Owner's Name" at bounding box center [278, 202] width 217 height 19
type input "E"
paste input "[PERSON_NAME]"
type input "[PERSON_NAME] & [PERSON_NAME]"
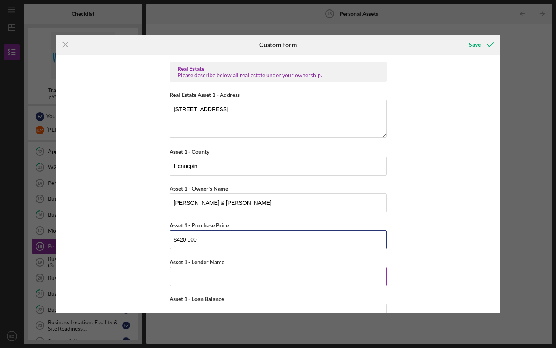
type input "$420,000"
click at [255, 283] on input "Asset 1 - Lender Name" at bounding box center [278, 276] width 217 height 19
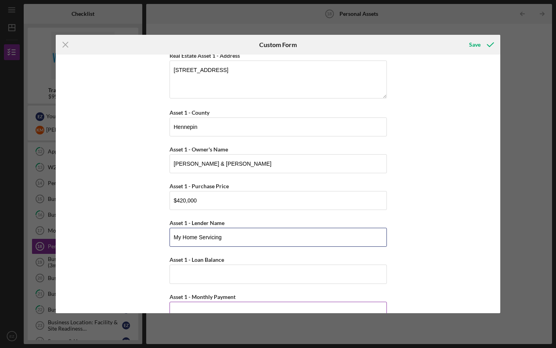
scroll to position [1548, 0]
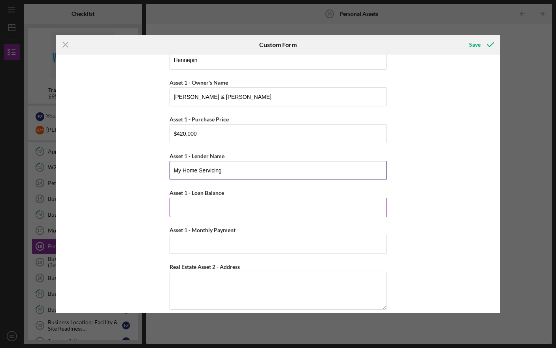
type input "My Home Servicing"
click at [204, 204] on input "Asset 1 - Loan Balance" at bounding box center [278, 207] width 217 height 19
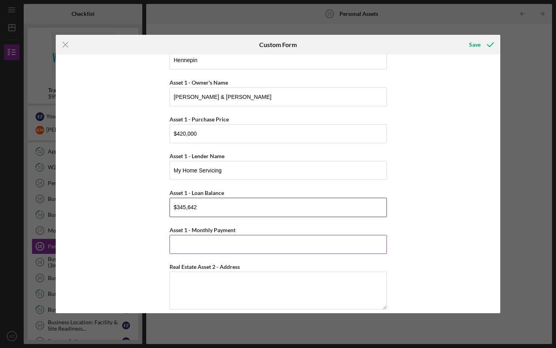
type input "$345,642"
click at [354, 245] on input "Asset 1 - Monthly Payment" at bounding box center [278, 244] width 217 height 19
type input "$2,755"
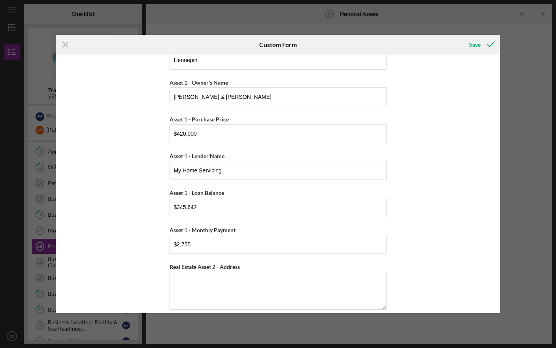
click at [156, 250] on div "Cash, Checking, Savings, & Money Market Accounts Please list all accounts in wh…" at bounding box center [278, 184] width 445 height 258
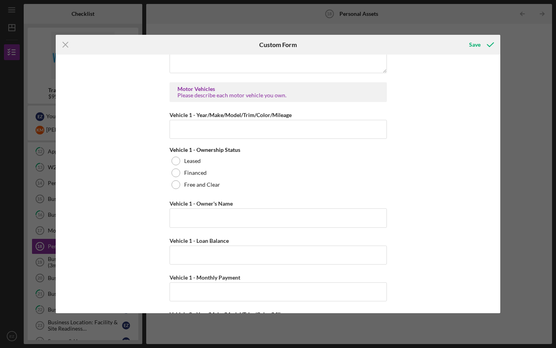
scroll to position [2076, 0]
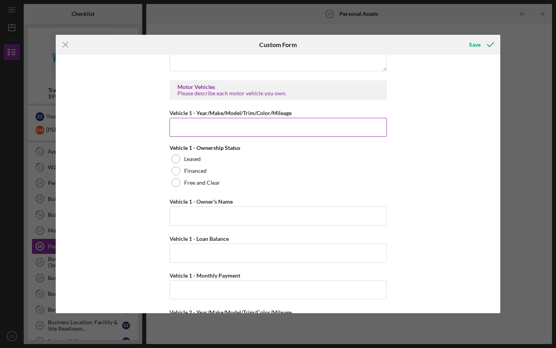
click at [250, 125] on input "Vehicle 1 - Year/Make/Model/Trim/Color/Mileage" at bounding box center [278, 127] width 217 height 19
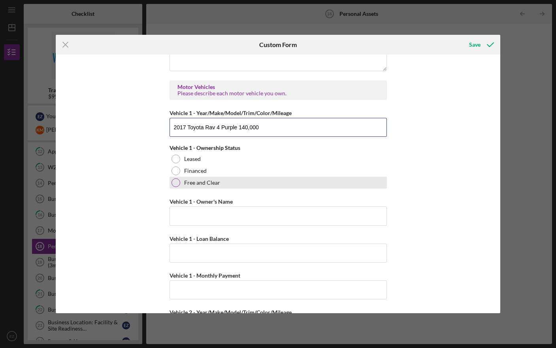
type input "2017 Toyota Rav 4 Purple 140,000"
click at [199, 182] on label "Free and Clear" at bounding box center [202, 182] width 36 height 6
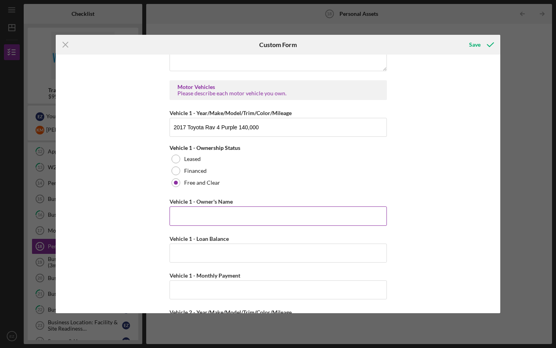
click at [235, 213] on input "Vehicle 1 - Owner's Name" at bounding box center [278, 215] width 217 height 19
paste input "[PERSON_NAME]"
type input "[PERSON_NAME]"
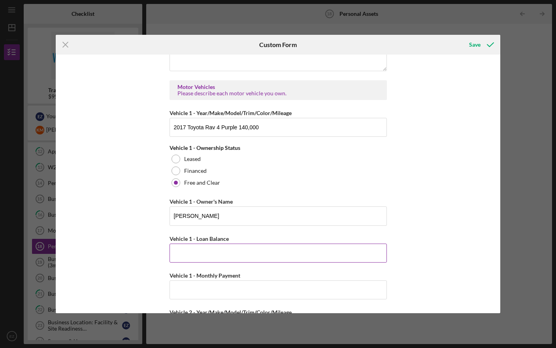
click at [214, 254] on input "Vehicle 1 - Loan Balance" at bounding box center [278, 252] width 217 height 19
type input "$0"
click at [209, 286] on input "Vehicle 1 - Monthly Payment" at bounding box center [278, 289] width 217 height 19
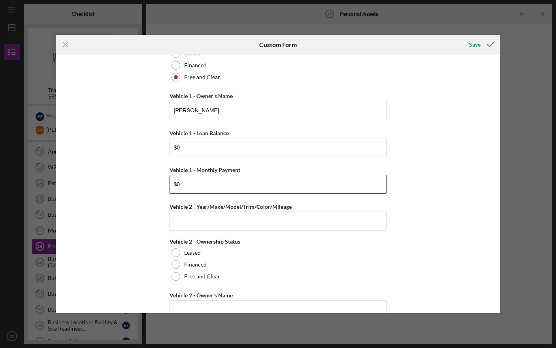
type input "$0"
click at [117, 253] on div "Cash, Checking, Savings, & Money Market Accounts Please list all accounts in wh…" at bounding box center [278, 184] width 445 height 258
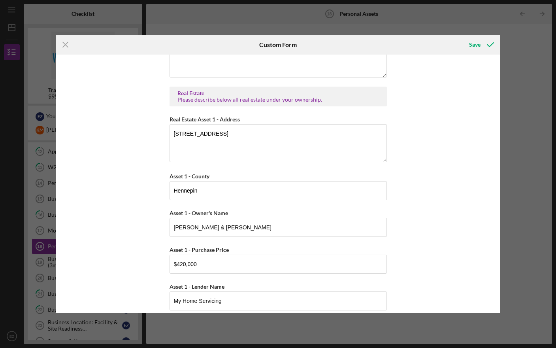
scroll to position [1418, 0]
click at [307, 139] on textarea "[STREET_ADDRESS]" at bounding box center [278, 143] width 217 height 38
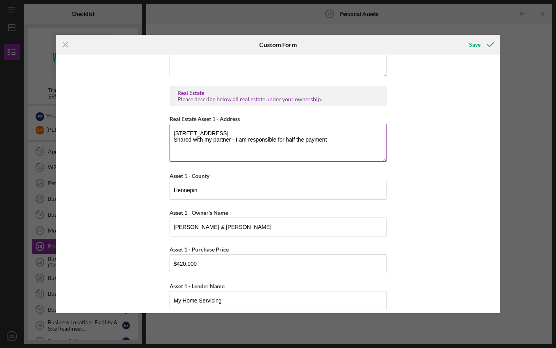
click at [305, 139] on textarea "[STREET_ADDRESS] Shared with my partner - I am responsible for half the payment" at bounding box center [278, 143] width 217 height 38
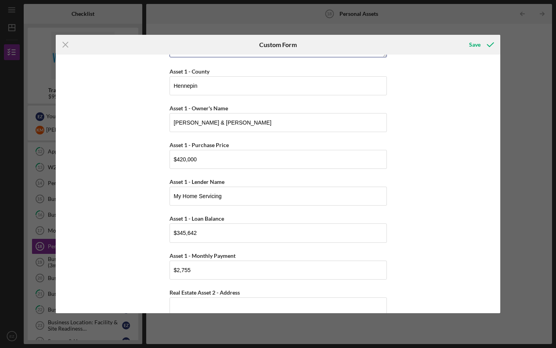
scroll to position [1525, 0]
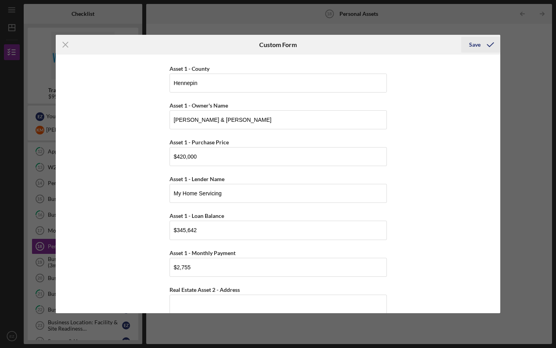
type textarea "[STREET_ADDRESS] Shared with my partner - I am responsible for half the mortgag…"
click at [476, 47] on div "Save" at bounding box center [474, 45] width 11 height 16
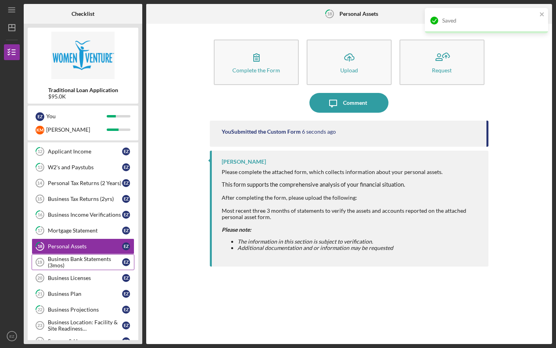
click at [86, 264] on div "Business Bank Statements (3mos)" at bounding box center [85, 262] width 74 height 13
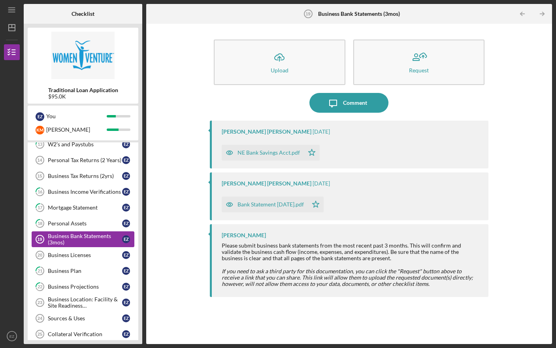
scroll to position [93, 0]
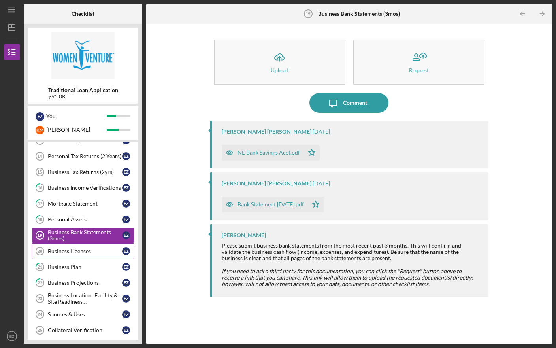
click at [85, 255] on link "Business Licenses 20 Business Licenses E Z" at bounding box center [83, 251] width 103 height 16
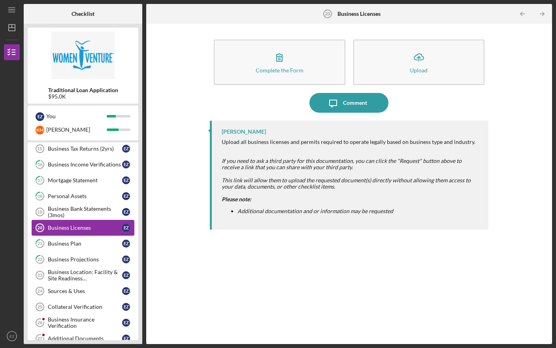
scroll to position [117, 0]
click at [90, 241] on div "Business Plan" at bounding box center [85, 243] width 74 height 6
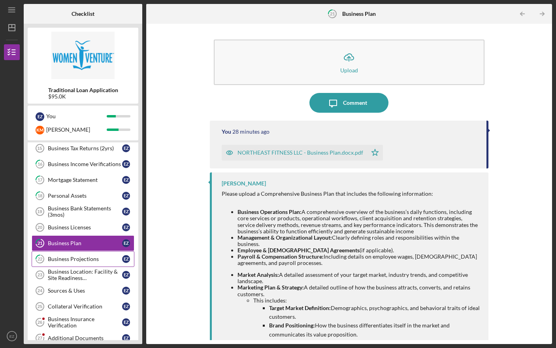
click at [53, 261] on div "Business Projections" at bounding box center [85, 259] width 74 height 6
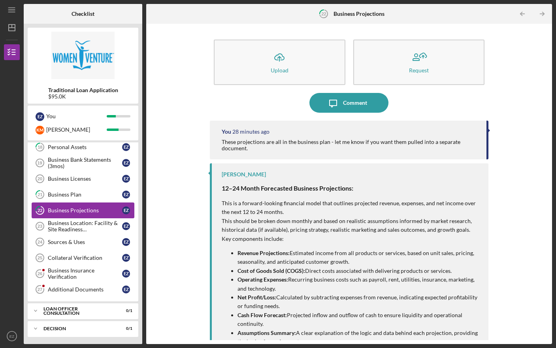
scroll to position [166, 0]
click at [87, 224] on div "Business Location: Facility & Site Readiness Documentation" at bounding box center [85, 225] width 74 height 13
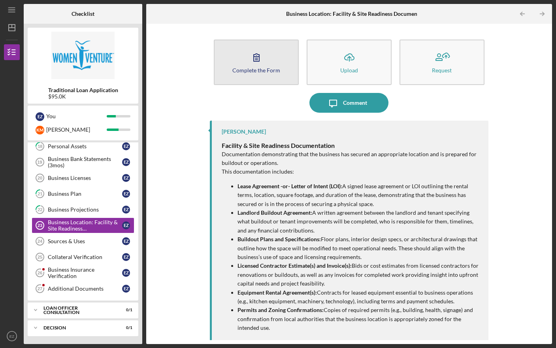
click at [253, 62] on icon "button" at bounding box center [257, 57] width 20 height 20
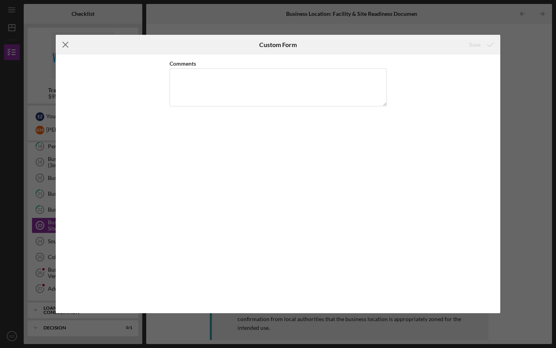
click at [62, 43] on icon "Icon/Menu Close" at bounding box center [66, 45] width 20 height 20
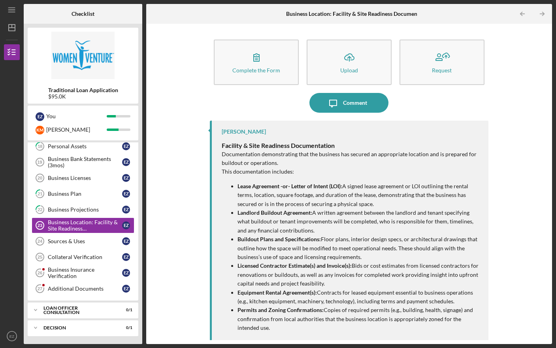
click at [187, 135] on div "Complete the Form Form Icon/Upload Upload Request Icon/Message Comment [PERSON_…" at bounding box center [349, 184] width 398 height 312
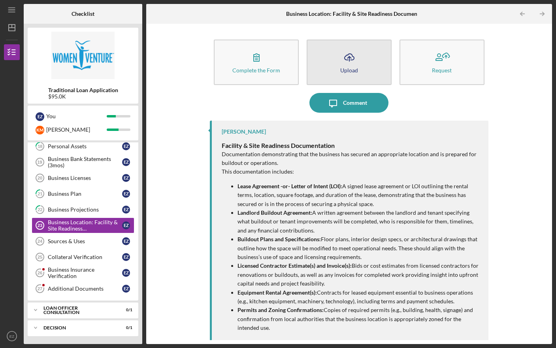
click at [342, 71] on div "Upload" at bounding box center [349, 70] width 18 height 6
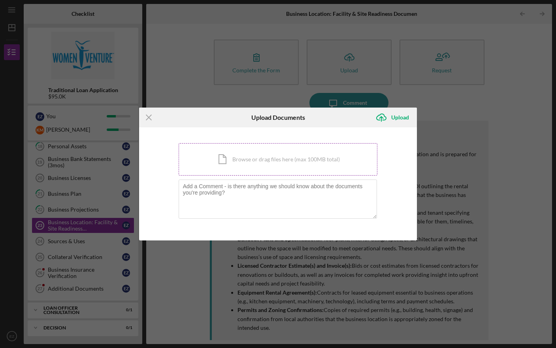
click at [232, 169] on div "Icon/Document Browse or drag files here (max 100MB total) Tap to choose files o…" at bounding box center [278, 159] width 199 height 32
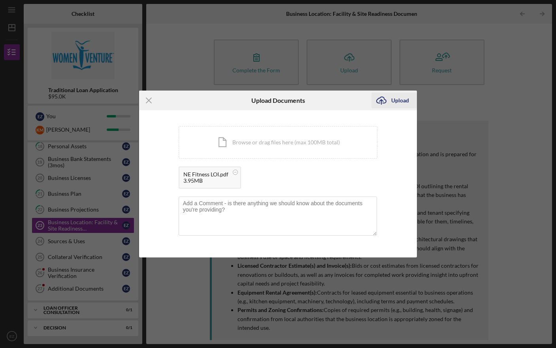
click at [405, 100] on div "Upload" at bounding box center [400, 100] width 18 height 16
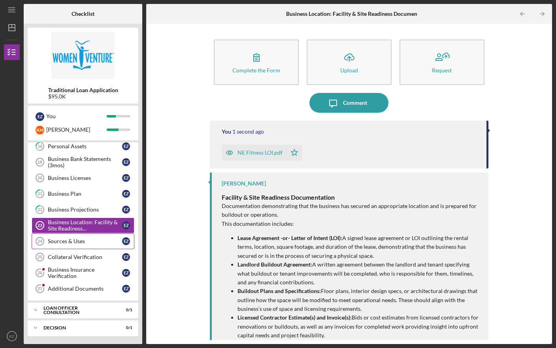
click at [65, 244] on div "Sources & Uses" at bounding box center [85, 241] width 74 height 6
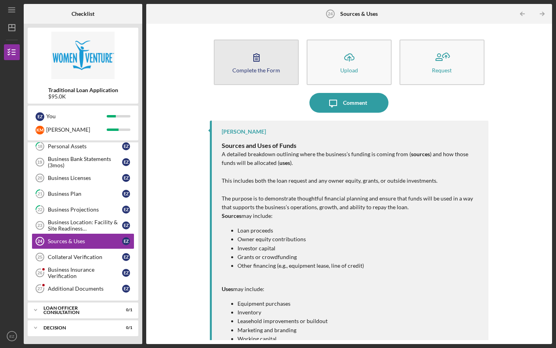
click at [250, 70] on div "Complete the Form" at bounding box center [256, 70] width 48 height 6
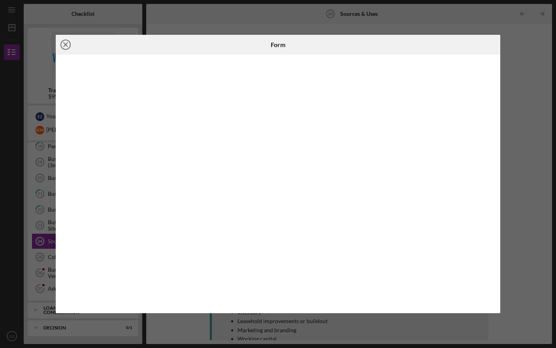
click at [64, 45] on line at bounding box center [66, 45] width 4 height 4
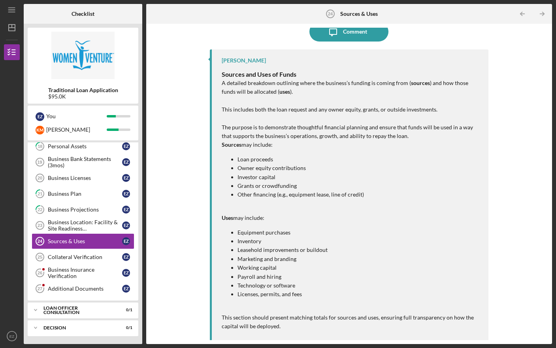
scroll to position [72, 0]
click at [52, 260] on link "Collateral Verification 25 Collateral Verification E Z" at bounding box center [83, 257] width 103 height 16
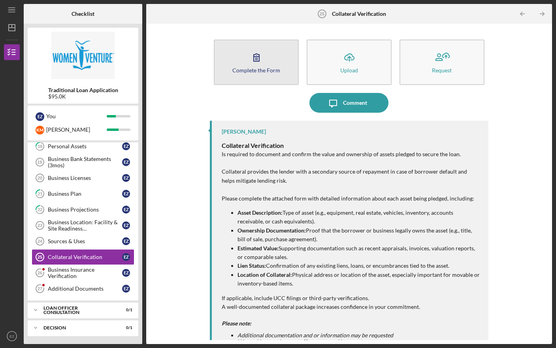
click at [255, 67] on div "Complete the Form" at bounding box center [256, 70] width 48 height 6
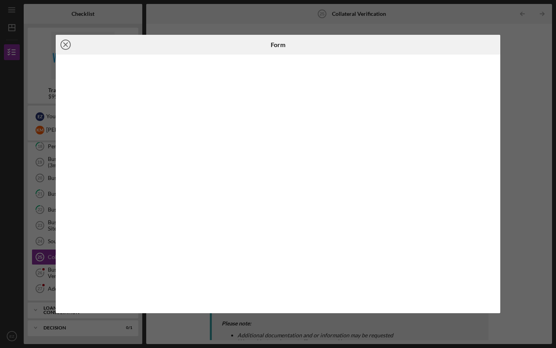
click at [66, 43] on line at bounding box center [66, 45] width 4 height 4
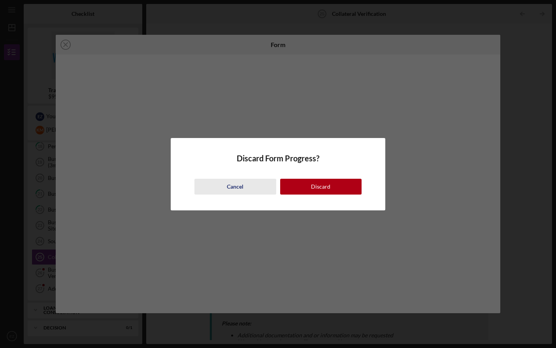
click at [238, 185] on div "Cancel" at bounding box center [235, 187] width 17 height 16
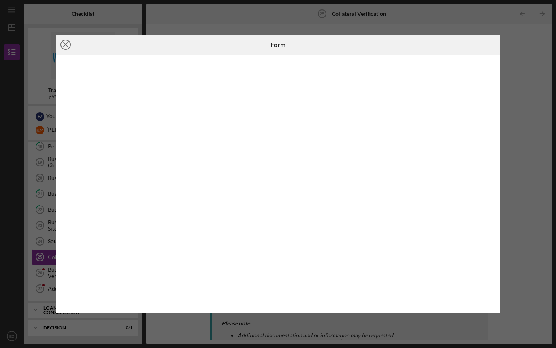
click at [68, 41] on icon "Icon/Close" at bounding box center [66, 45] width 20 height 20
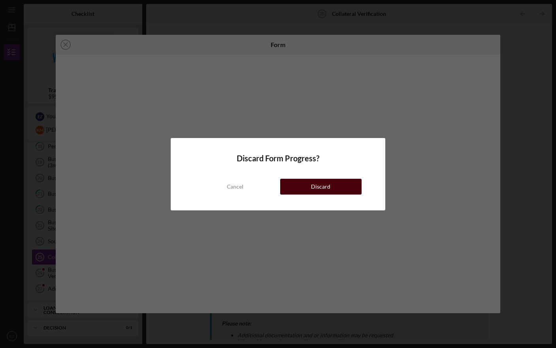
click at [328, 183] on div "Discard" at bounding box center [320, 187] width 19 height 16
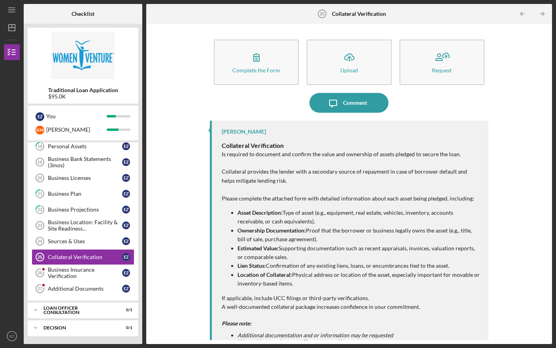
click at [287, 143] on h3 "Collateral Verification" at bounding box center [351, 144] width 259 height 11
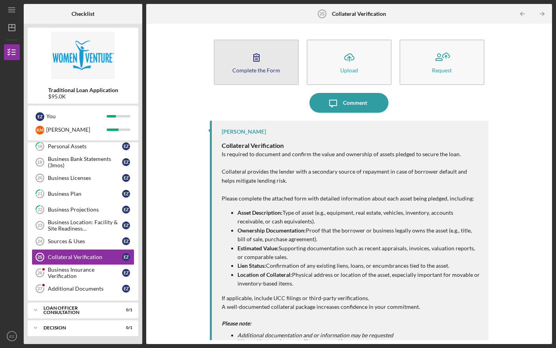
click at [253, 68] on div "Complete the Form" at bounding box center [256, 70] width 48 height 6
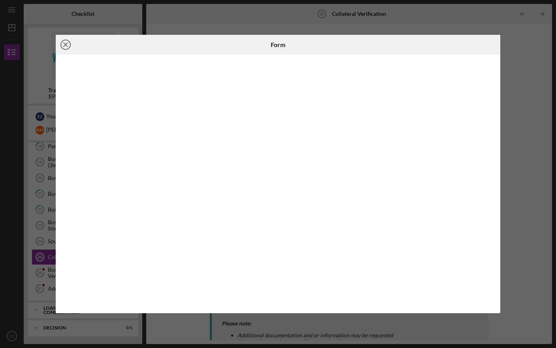
click at [66, 47] on icon "Icon/Close" at bounding box center [66, 45] width 20 height 20
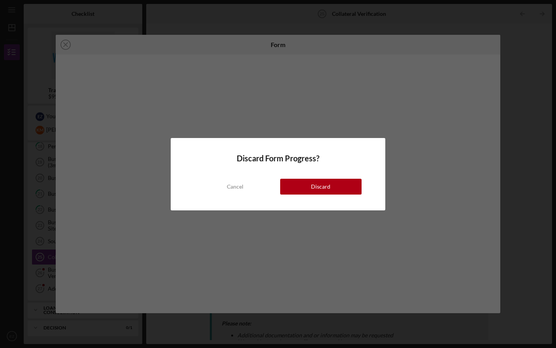
click at [306, 194] on div "Discard Form Progress? Cancel Discard" at bounding box center [278, 174] width 214 height 72
click at [307, 187] on button "Discard" at bounding box center [320, 187] width 81 height 16
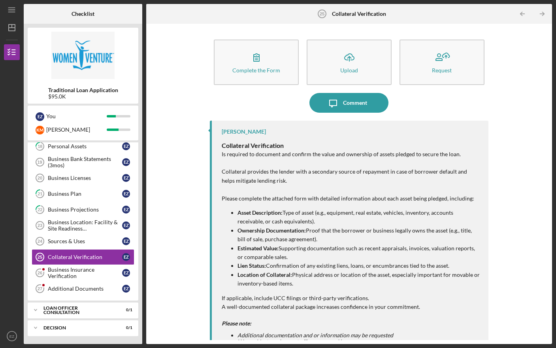
scroll to position [26, 0]
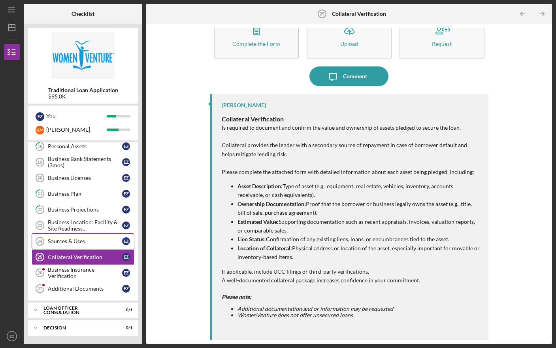
click at [90, 243] on div "Sources & Uses" at bounding box center [85, 241] width 74 height 6
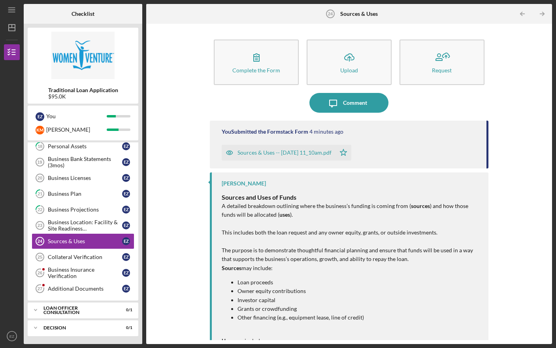
click at [264, 155] on div "Sources & Uses -- [DATE] 11_10am.pdf" at bounding box center [284, 152] width 94 height 6
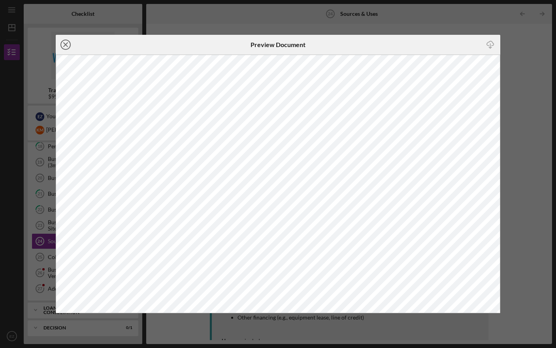
click at [67, 44] on icon "Icon/Close" at bounding box center [66, 45] width 20 height 20
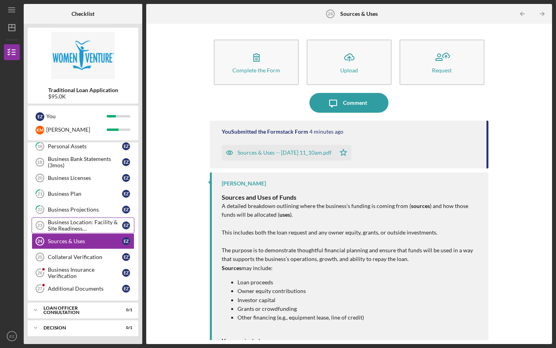
click at [70, 227] on div "Business Location: Facility & Site Readiness Documentation" at bounding box center [85, 225] width 74 height 13
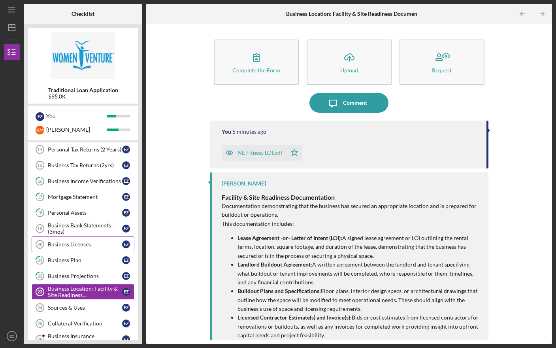
scroll to position [99, 0]
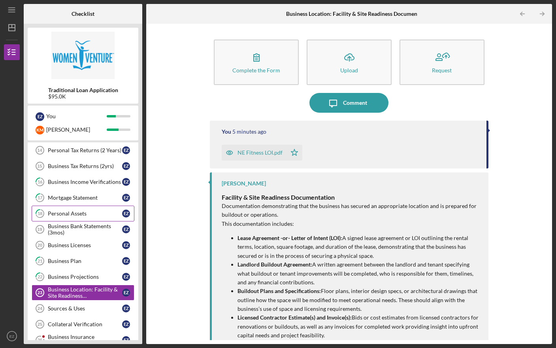
click at [87, 213] on div "Personal Assets" at bounding box center [85, 213] width 74 height 6
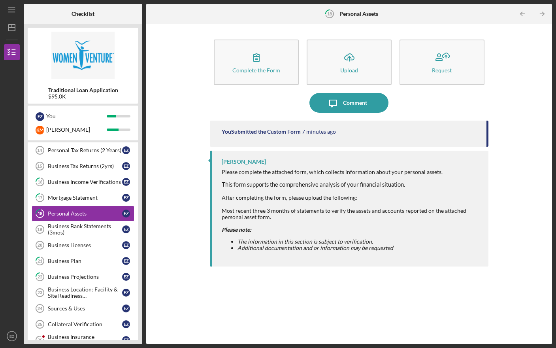
click at [314, 131] on time "7 minutes ago" at bounding box center [319, 131] width 34 height 6
click at [270, 129] on div "You Submitted the Custom Form" at bounding box center [261, 131] width 79 height 6
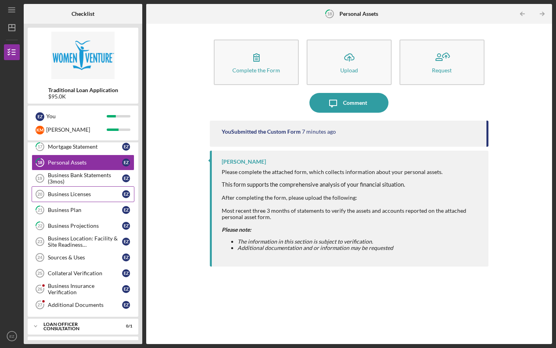
scroll to position [166, 0]
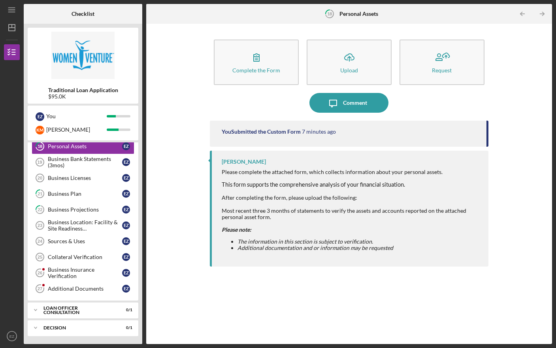
click at [272, 219] on div "Most recent three 3 months of statements to verify the assets and accounts repo…" at bounding box center [351, 213] width 259 height 13
click at [282, 217] on div "Most recent three 3 months of statements to verify the assets and accounts repo…" at bounding box center [351, 213] width 259 height 13
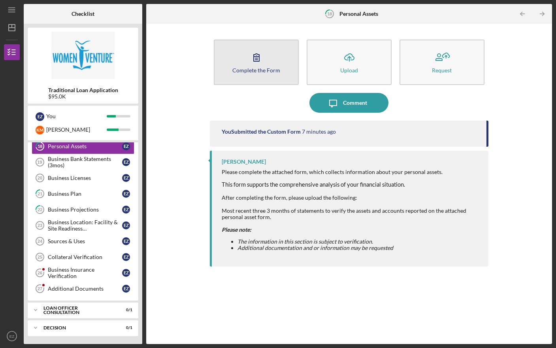
click at [265, 72] on div "Complete the Form" at bounding box center [256, 70] width 48 height 6
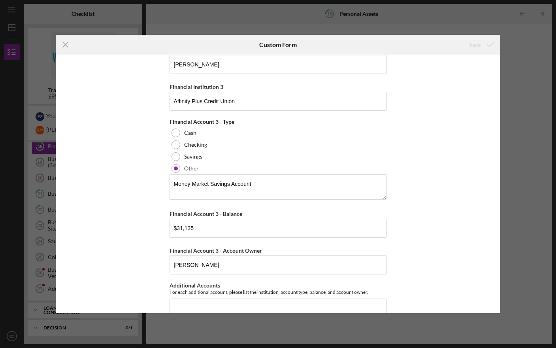
scroll to position [445, 0]
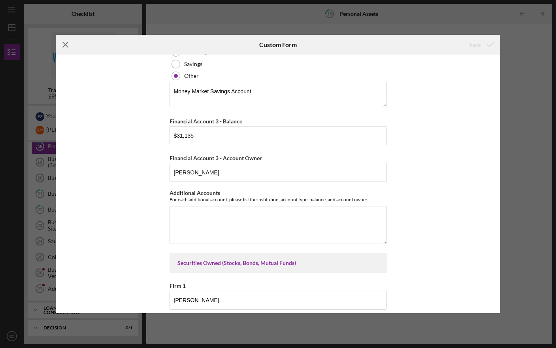
click at [64, 43] on line at bounding box center [65, 44] width 5 height 5
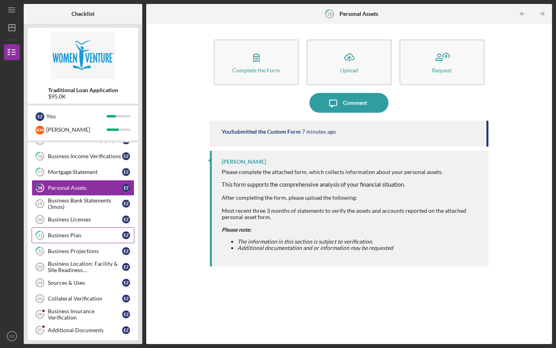
scroll to position [124, 0]
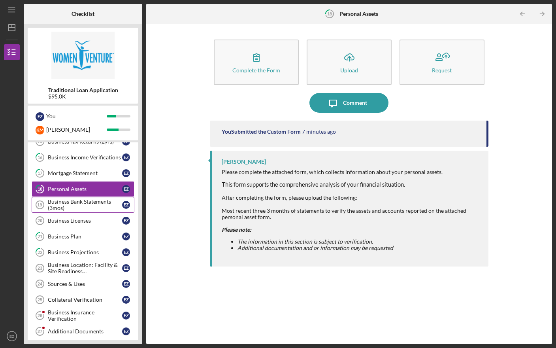
click at [80, 203] on div "Business Bank Statements (3mos)" at bounding box center [85, 204] width 74 height 13
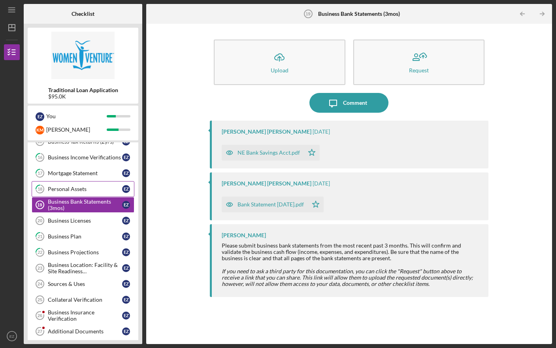
click at [78, 187] on div "Personal Assets" at bounding box center [85, 189] width 74 height 6
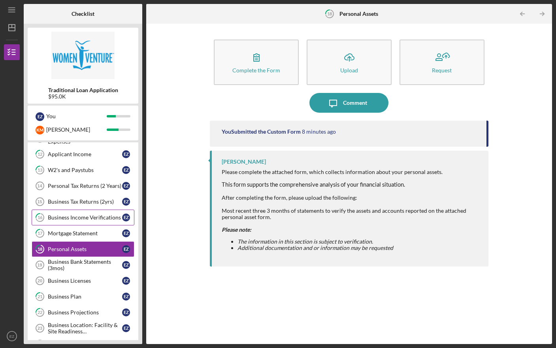
scroll to position [66, 0]
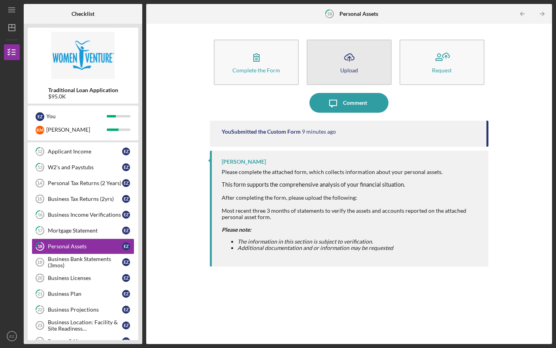
click at [345, 60] on icon "Icon/Upload" at bounding box center [349, 57] width 20 height 20
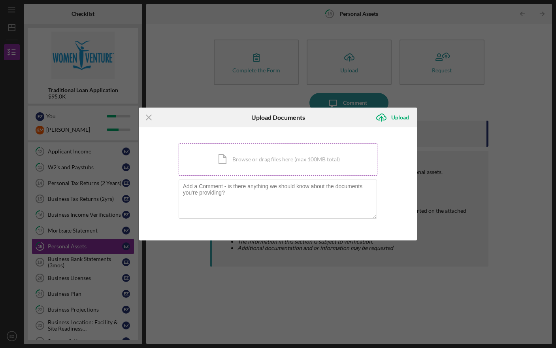
click at [276, 154] on div "Icon/Document Browse or drag files here (max 100MB total) Tap to choose files o…" at bounding box center [278, 159] width 199 height 32
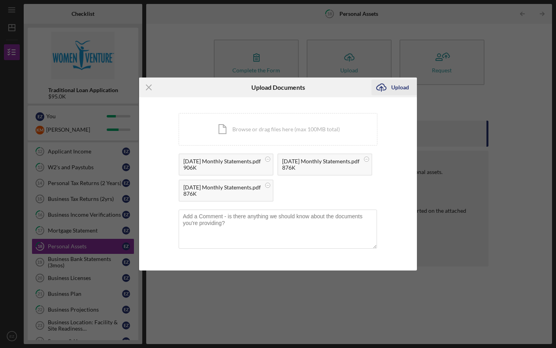
click at [391, 79] on button "Icon/Upload Upload" at bounding box center [393, 87] width 45 height 16
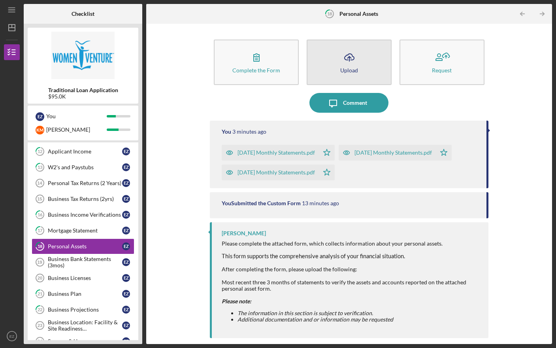
click at [345, 62] on icon "Icon/Upload" at bounding box center [349, 57] width 20 height 20
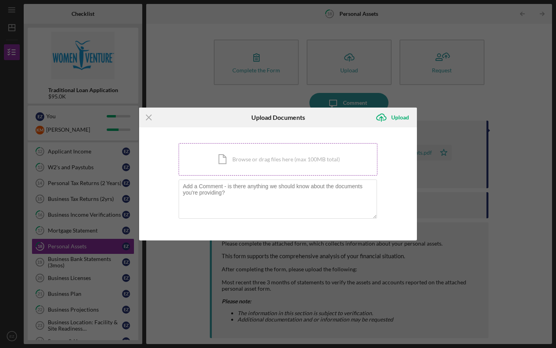
click at [244, 165] on div "Icon/Document Browse or drag files here (max 100MB total) Tap to choose files o…" at bounding box center [278, 159] width 199 height 32
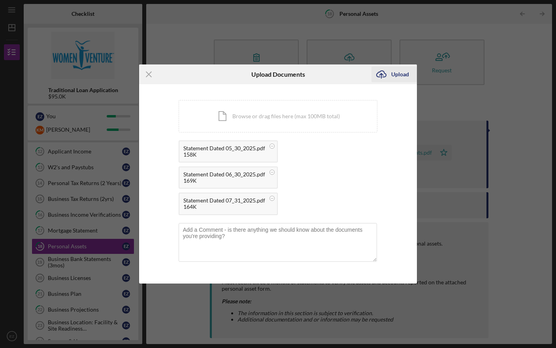
click at [392, 74] on div "Upload" at bounding box center [400, 74] width 18 height 16
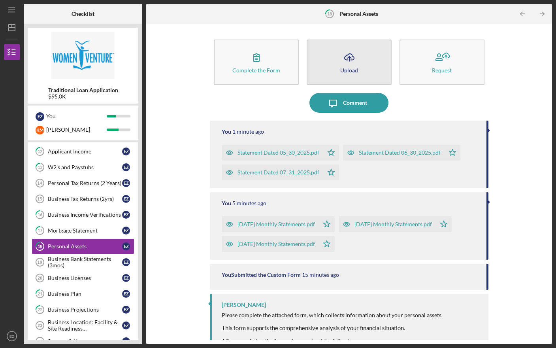
click at [343, 61] on icon "Icon/Upload" at bounding box center [349, 57] width 20 height 20
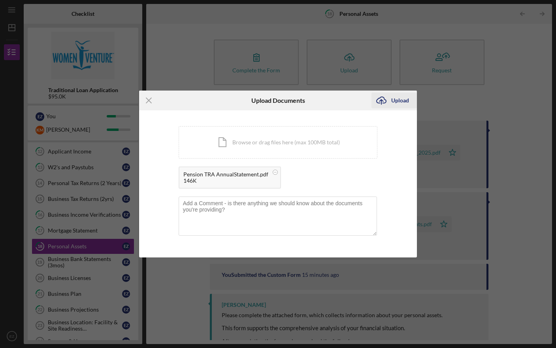
click at [403, 98] on div "Upload" at bounding box center [400, 100] width 18 height 16
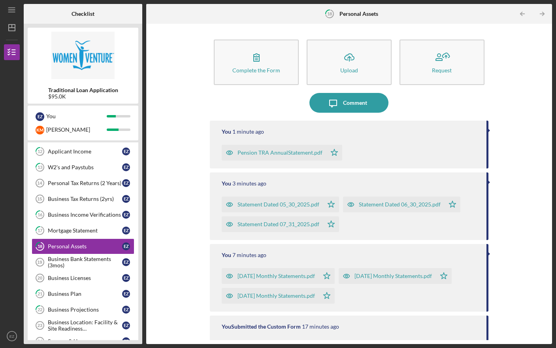
click at [184, 191] on div "Complete the Form Form Icon/Upload Upload Request Icon/Message Comment You 1 mi…" at bounding box center [349, 184] width 398 height 312
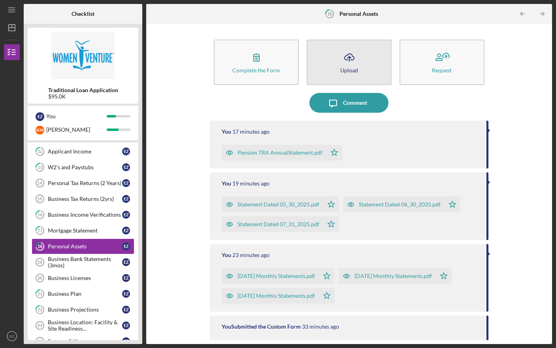
click at [353, 58] on icon "Icon/Upload" at bounding box center [349, 57] width 20 height 20
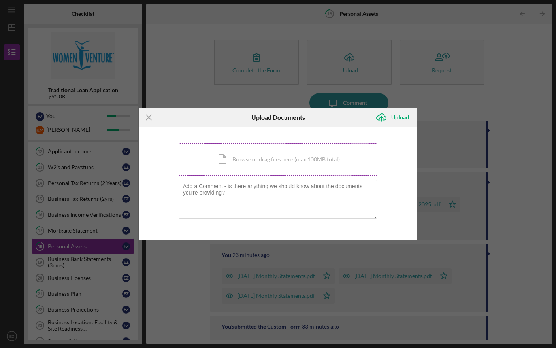
click at [240, 160] on div "Icon/Document Browse or drag files here (max 100MB total) Tap to choose files o…" at bounding box center [278, 159] width 199 height 32
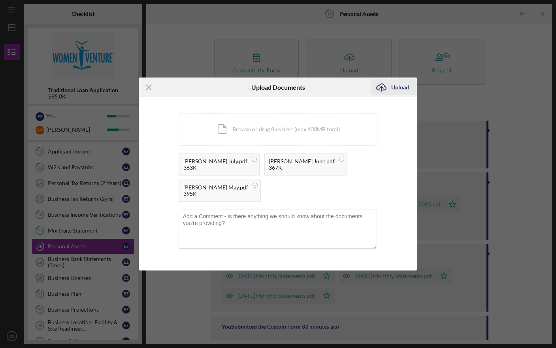
click at [398, 95] on div "Upload" at bounding box center [400, 87] width 18 height 16
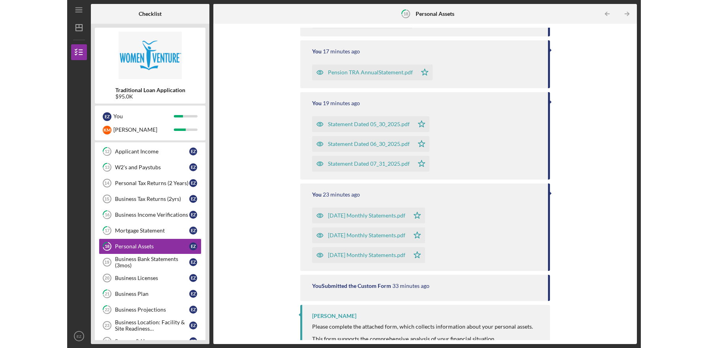
scroll to position [132, 0]
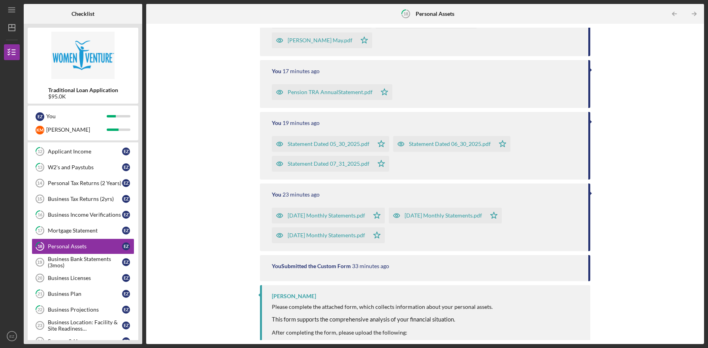
click at [217, 113] on div "Complete the Form Form Icon/Upload Upload Request Icon/Message Comment You 32 s…" at bounding box center [425, 184] width 550 height 312
click at [71, 230] on div "Mortgage Statement" at bounding box center [85, 230] width 74 height 6
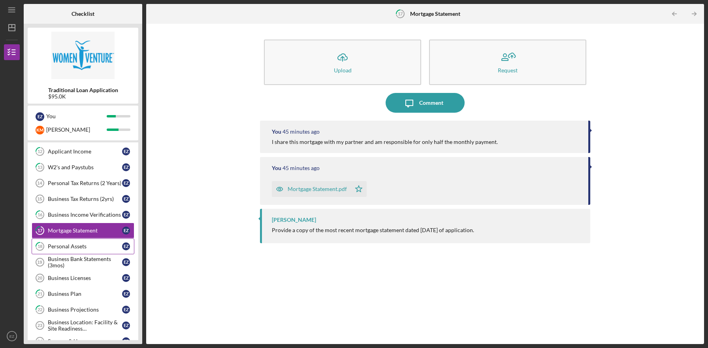
click at [67, 245] on div "Personal Assets" at bounding box center [85, 246] width 74 height 6
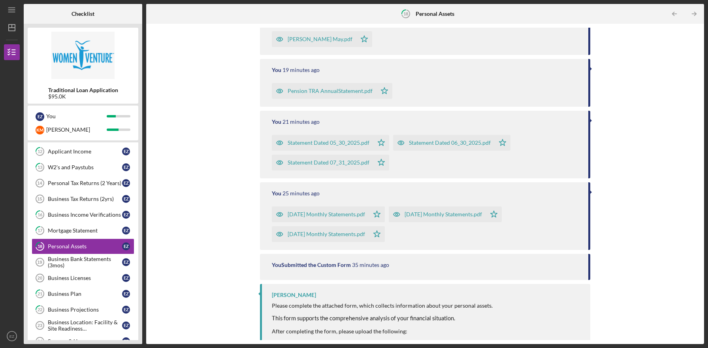
scroll to position [167, 0]
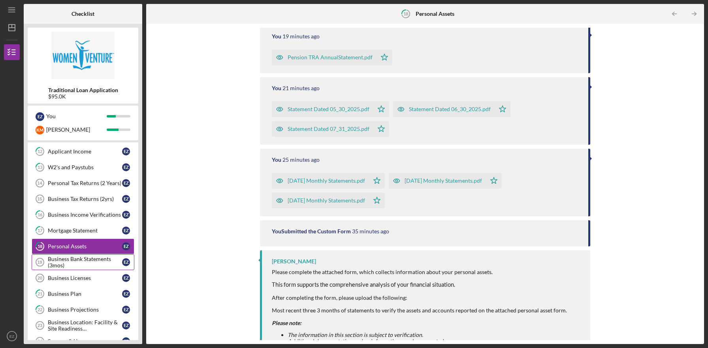
click at [90, 261] on div "Business Bank Statements (3mos)" at bounding box center [85, 262] width 74 height 13
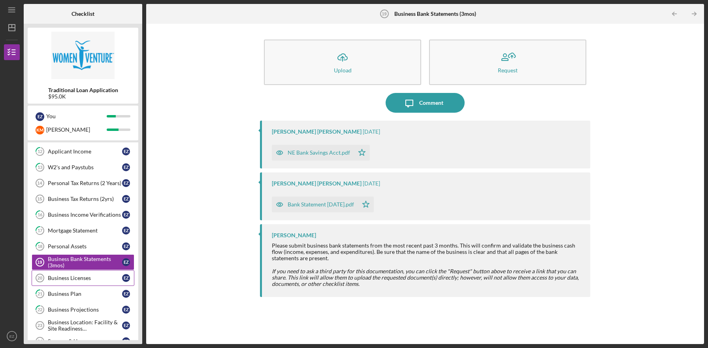
click at [80, 284] on link "Business Licenses 20 Business Licenses E Z" at bounding box center [83, 278] width 103 height 16
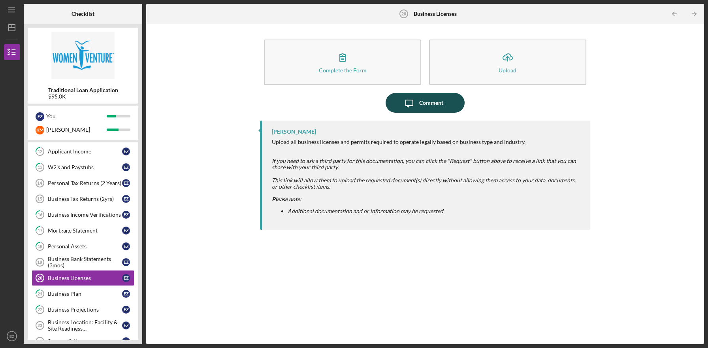
click at [433, 105] on div "Comment" at bounding box center [431, 103] width 24 height 20
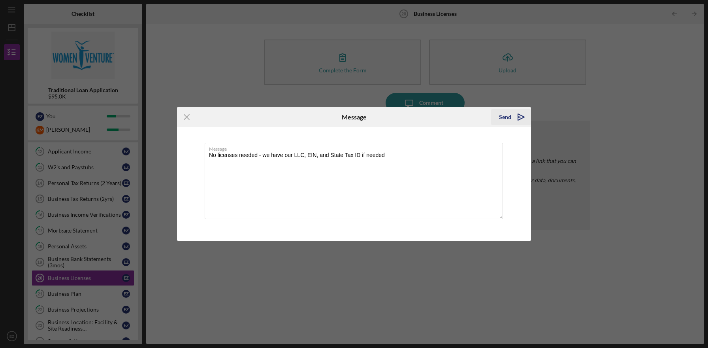
type textarea "No licenses needed - we have our LLC, EIN, and State Tax ID if needed"
click at [514, 116] on icon "Icon/icon-invite-send" at bounding box center [521, 117] width 20 height 20
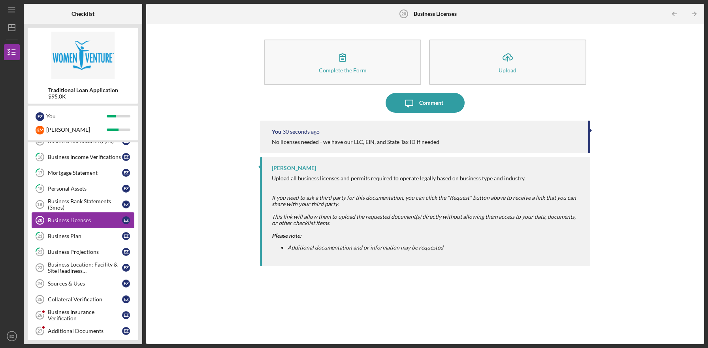
scroll to position [124, 0]
click at [94, 233] on div "Business Plan" at bounding box center [85, 235] width 74 height 6
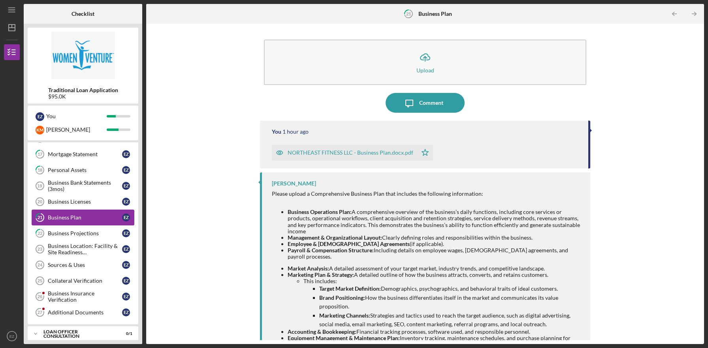
scroll to position [144, 0]
click at [94, 235] on div "Business Projections" at bounding box center [85, 232] width 74 height 6
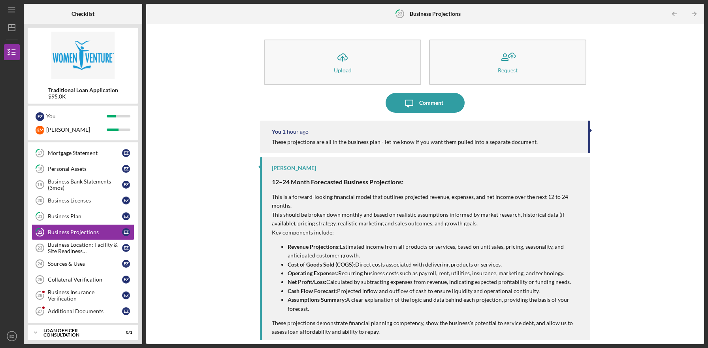
click at [482, 214] on p "This should be broken down monthly and based on realistic assumptions informed …" at bounding box center [427, 219] width 310 height 18
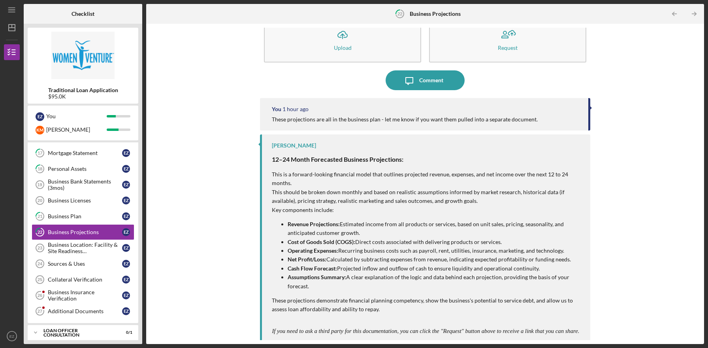
scroll to position [23, 0]
click at [87, 249] on div "Business Location: Facility & Site Readiness Documentation" at bounding box center [85, 247] width 74 height 13
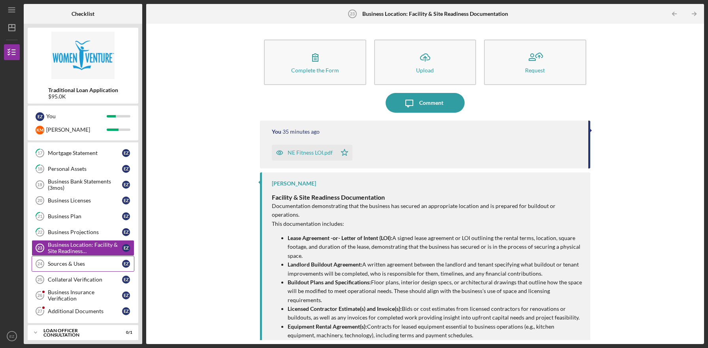
click at [88, 260] on link "Sources & Uses 24 Sources & Uses E Z" at bounding box center [83, 264] width 103 height 16
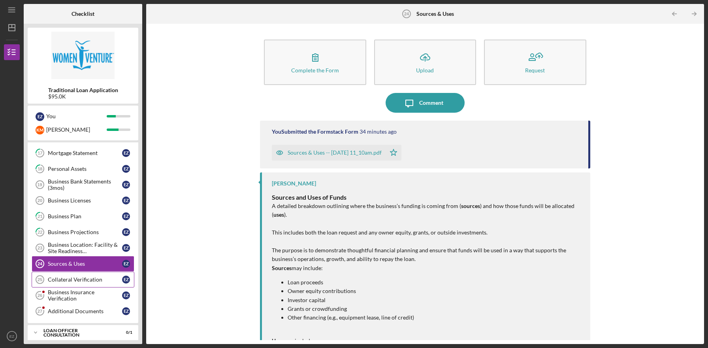
click at [89, 277] on div "Collateral Verification" at bounding box center [85, 279] width 74 height 6
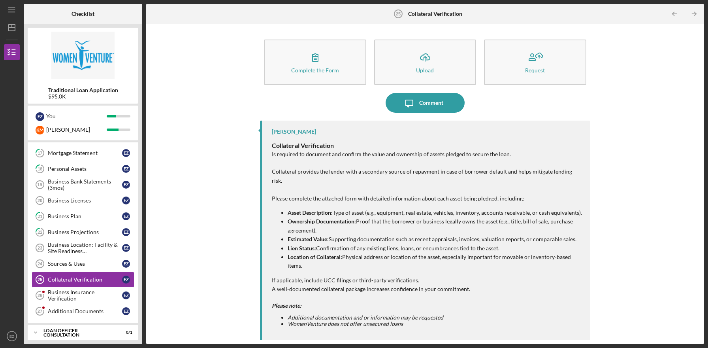
click at [394, 223] on p "Ownership Documentation: Proof that the borrower or business legally owns the a…" at bounding box center [435, 226] width 294 height 18
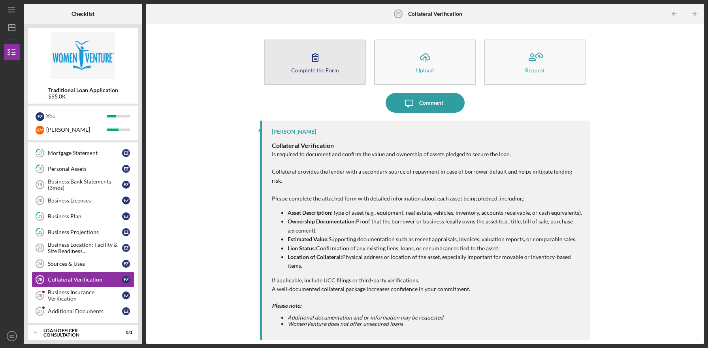
click at [323, 50] on icon "button" at bounding box center [315, 57] width 20 height 20
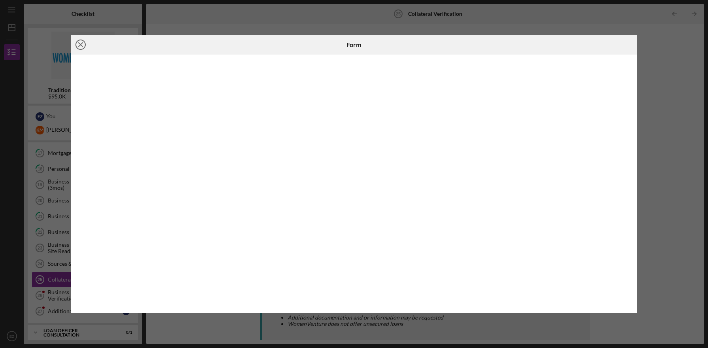
click at [82, 44] on icon "Icon/Close" at bounding box center [81, 45] width 20 height 20
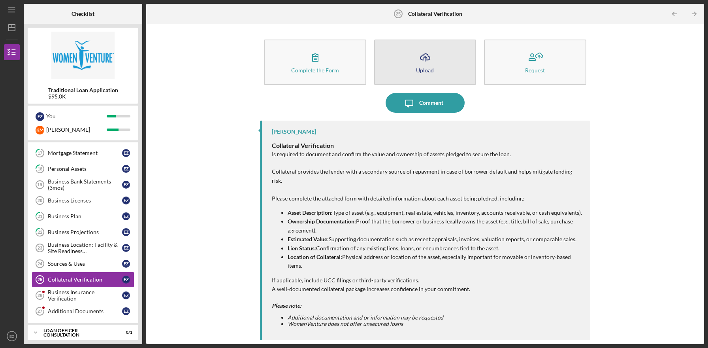
click at [426, 57] on icon "Icon/Upload" at bounding box center [425, 57] width 20 height 20
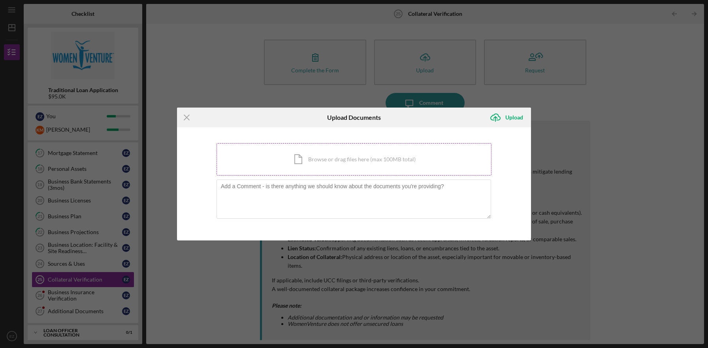
click at [316, 157] on div "Icon/Document Browse or drag files here (max 100MB total) Tap to choose files o…" at bounding box center [354, 159] width 275 height 32
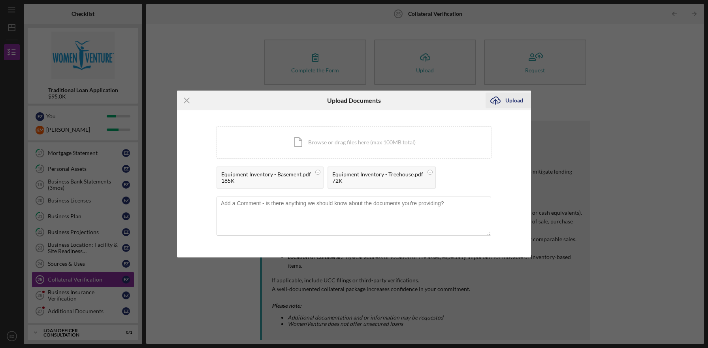
click at [502, 104] on icon "Icon/Upload" at bounding box center [496, 100] width 20 height 20
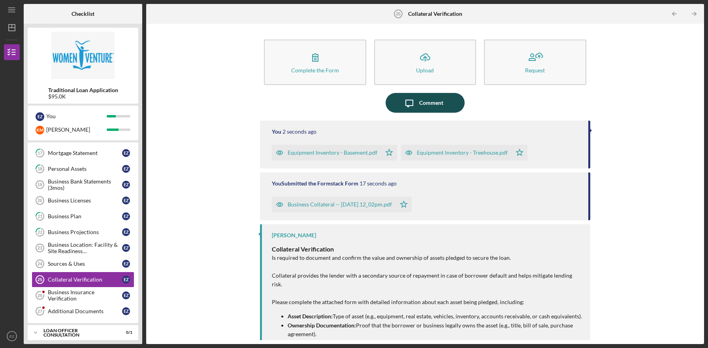
click at [412, 103] on icon "Icon/Message" at bounding box center [410, 103] width 20 height 20
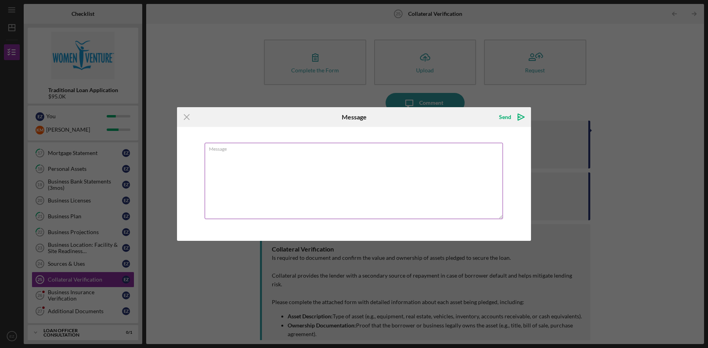
click at [300, 179] on textarea "Message" at bounding box center [354, 181] width 298 height 76
click at [222, 175] on textarea "Household assets include: - home - 2 car garage - hot ub - RV -" at bounding box center [354, 181] width 298 height 76
click at [221, 188] on textarea "Household assets include: - home - 2 car garage - hot tub - RV -" at bounding box center [354, 181] width 298 height 76
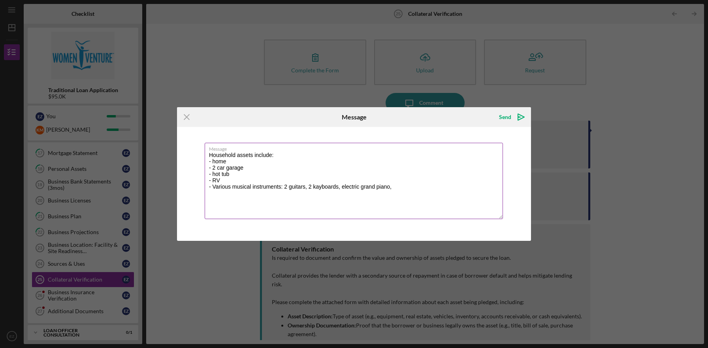
click at [340, 189] on textarea "Household assets include: - home - 2 car garage - hot tub - RV - Various musica…" at bounding box center [354, 181] width 298 height 76
click at [330, 187] on textarea "Household assets include: - home - 2 car garage - hot tub - RV - Various musica…" at bounding box center [354, 181] width 298 height 76
click at [405, 187] on textarea "Household assets include: - home - 2 car garage - hot tub - RV - Various musica…" at bounding box center [354, 181] width 298 height 76
click at [277, 196] on textarea "Household assets include: - home - 2 car garage - hot tub - RV - Various musica…" at bounding box center [354, 181] width 298 height 76
click at [323, 196] on textarea "Household assets include: - home - 2 car garage - hot tub - RV - Various musica…" at bounding box center [354, 181] width 298 height 76
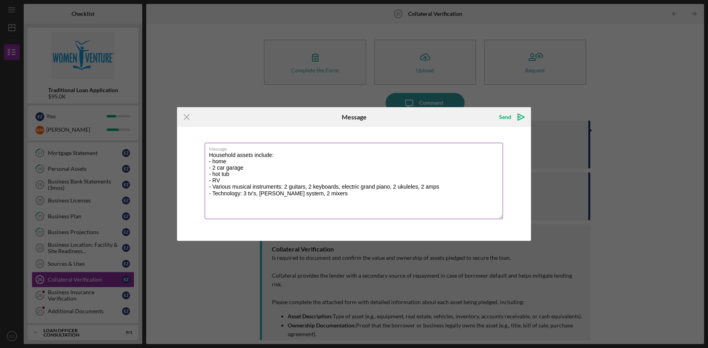
click at [450, 187] on textarea "Household assets include: - home - 2 car garage - hot tub - RV - Various musica…" at bounding box center [354, 181] width 298 height 76
drag, startPoint x: 339, startPoint y: 195, endPoint x: 315, endPoint y: 194, distance: 23.7
click at [315, 194] on textarea "Household assets include: - home - 2 car garage - hot tub - RV - Various musica…" at bounding box center [354, 181] width 298 height 76
click at [319, 195] on textarea "Household assets include: - home - 2 car garage - hot tub - RV - Various musica…" at bounding box center [354, 181] width 298 height 76
click at [391, 196] on textarea "Household assets include: - home - 2 car garage - hot tub - RV - Various musica…" at bounding box center [354, 181] width 298 height 76
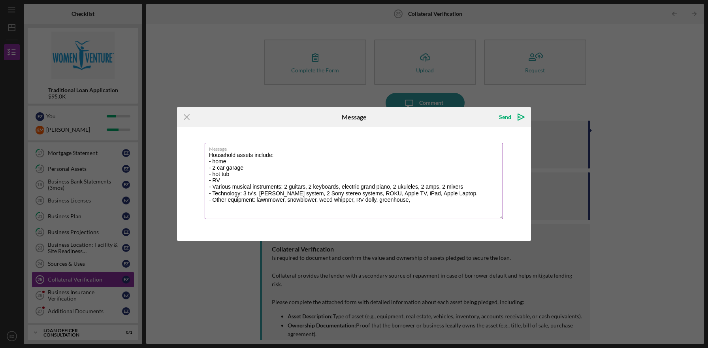
click at [213, 162] on textarea "Household assets include: - home - 2 car garage - hot tub - RV - Various musica…" at bounding box center [354, 181] width 298 height 76
click at [269, 169] on textarea "Household assets include: - 4 bed/4bath home - 2 car garage - hot tub - RV - Va…" at bounding box center [354, 181] width 298 height 76
click at [236, 175] on textarea "Household assets include: - 4 bed/4bath home - 2 car garage - hot tub - RV - Va…" at bounding box center [354, 181] width 298 height 76
click at [256, 161] on textarea "Household assets include: - 4 bed/4bath home - 2 car garage - hot tub - RV - Va…" at bounding box center [354, 181] width 298 height 76
click at [245, 171] on textarea "Household assets include: - 4 bed/4bath home - 2 car garage - hot tub - RV - Va…" at bounding box center [354, 181] width 298 height 76
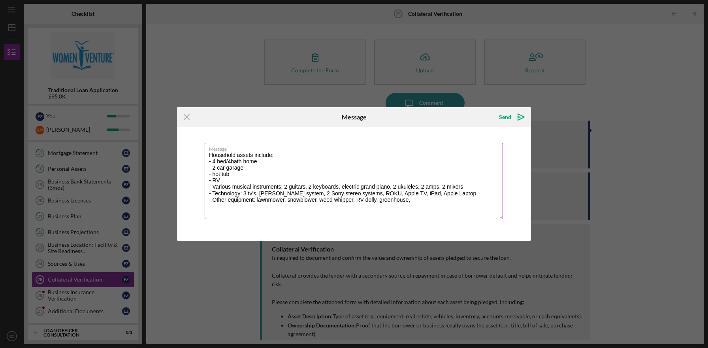
click at [248, 161] on textarea "Household assets include: - 4 bed/4bath home - 2 car garage - hot tub - RV - Va…" at bounding box center [354, 181] width 298 height 76
click at [247, 171] on textarea "Household assets include: - 4 bed/4bath home - 2 car garage - hot tub - RV - Va…" at bounding box center [354, 181] width 298 height 76
click at [244, 168] on textarea "Household assets include: - 4 bed/4bath home - 2 car garage - hot tub - RV - Va…" at bounding box center [354, 181] width 298 height 76
click at [231, 172] on textarea "Household assets include: - 4 bed/4bath home - 2 car garage - hot tub - RV - Va…" at bounding box center [354, 181] width 298 height 76
click at [219, 180] on textarea "Household assets include: - 4 bed/4bath home - 2 car garage - hot tub - RV - Va…" at bounding box center [354, 181] width 298 height 76
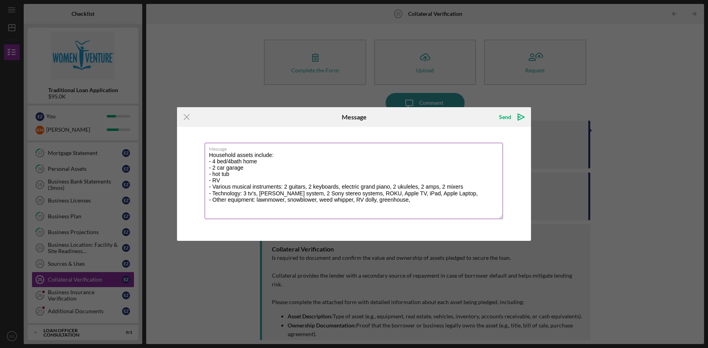
click at [274, 186] on textarea "Household assets include: - 4 bed/4bath home - 2 car garage - hot tub - RV - Va…" at bounding box center [354, 181] width 298 height 76
click at [471, 188] on textarea "Household assets include: - 4 bed/4bath home - 2 car garage - hot tub - RV - Va…" at bounding box center [354, 181] width 298 height 76
click at [224, 179] on textarea "Household assets include: - 4 bed/4bath home - 2 car garage - hot tub - RV - Va…" at bounding box center [354, 181] width 298 height 76
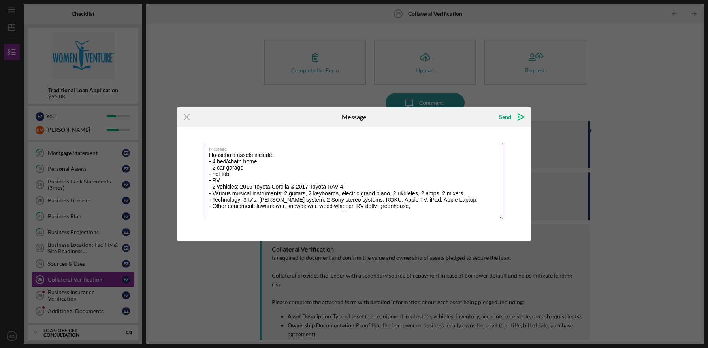
click at [419, 208] on textarea "Household assets include: - 4 bed/4bath home - 2 car garage - hot tub - RV - 2 …" at bounding box center [354, 181] width 298 height 76
click at [466, 202] on textarea "Household assets include: - 4 bed/4bath home - 2 car garage - hot tub - RV - 2 …" at bounding box center [354, 181] width 298 height 76
click at [466, 204] on textarea "Household assets include: - 4 bed/4bath home - 2 car garage - hot tub - RV - 2 …" at bounding box center [354, 181] width 298 height 76
type textarea "Household assets include: - 4 bed/4bath home - 2 car garage - hot tub - RV - 2 …"
click at [502, 115] on div "Send" at bounding box center [505, 117] width 12 height 16
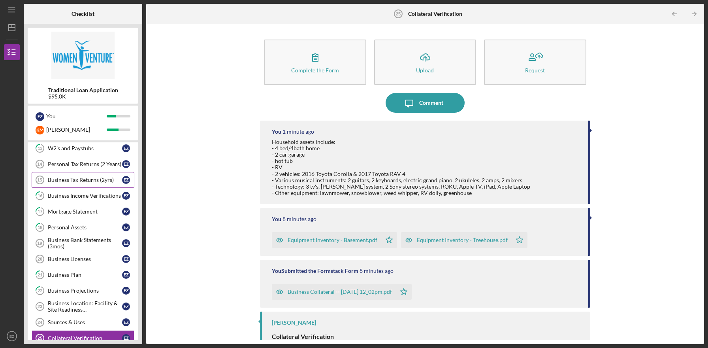
scroll to position [93, 0]
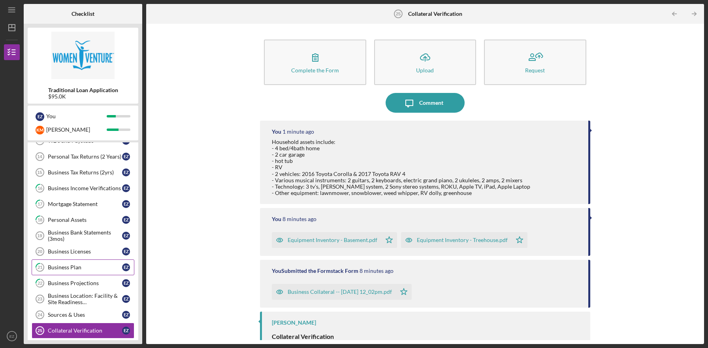
click at [90, 273] on link "21 Business Plan E Z" at bounding box center [83, 267] width 103 height 16
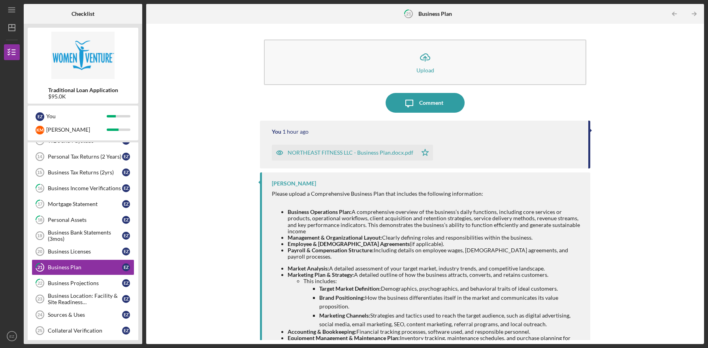
click at [348, 154] on div "NORTHEAST FITNESS LLC - Business Plan.docx.pdf" at bounding box center [351, 152] width 126 height 6
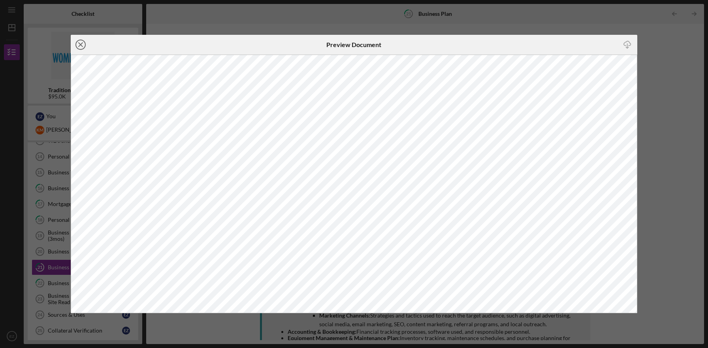
click at [79, 45] on line at bounding box center [81, 45] width 4 height 4
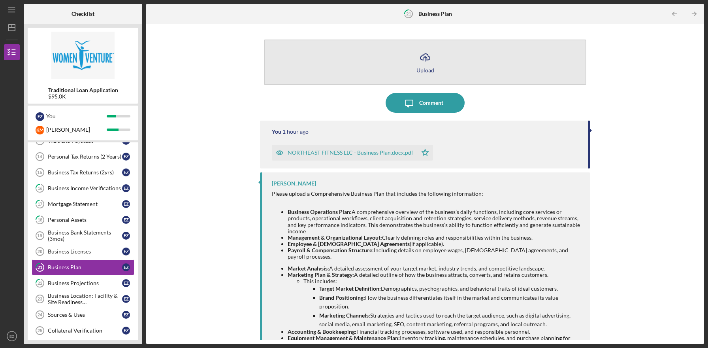
click at [428, 60] on icon "button" at bounding box center [424, 57] width 9 height 6
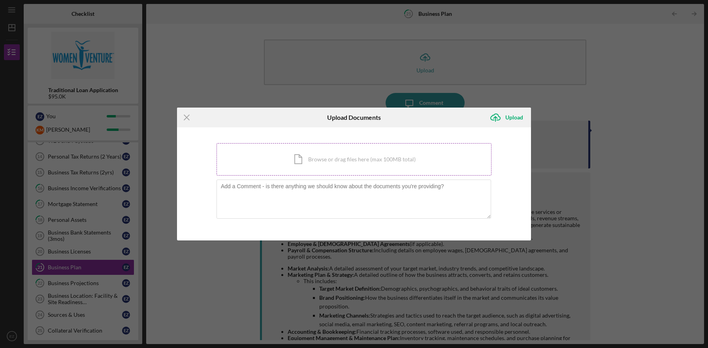
click at [317, 169] on div "Icon/Document Browse or drag files here (max 100MB total) Tap to choose files o…" at bounding box center [354, 159] width 275 height 32
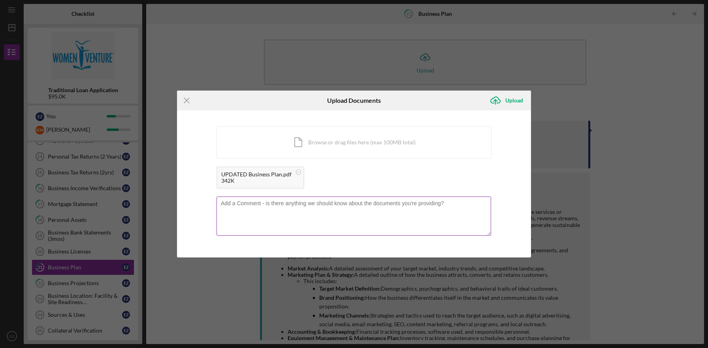
click at [341, 218] on textarea at bounding box center [354, 215] width 275 height 39
type textarea "Please use this one"
click at [511, 104] on div "Upload" at bounding box center [514, 100] width 18 height 16
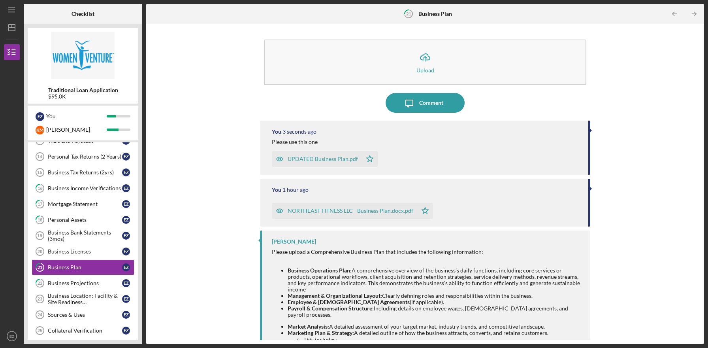
click at [401, 195] on div "You 1 hour ago NORTHEAST FITNESS LLC - Business Plan.docx.pdf Icon/Star" at bounding box center [425, 203] width 330 height 48
click at [568, 208] on div "NORTHEAST FITNESS LLC - Business Plan.docx.pdf Icon/Star" at bounding box center [426, 209] width 308 height 20
click at [589, 201] on div "Icon/Upload Upload Icon/Message Comment You 5 seconds ago Please use this one U…" at bounding box center [425, 184] width 550 height 312
click at [589, 185] on div "Icon/Upload Upload Icon/Message Comment You 6 seconds ago Please use this one U…" at bounding box center [425, 184] width 550 height 312
click at [480, 200] on div "NORTHEAST FITNESS LLC - Business Plan.docx.pdf Icon/Star" at bounding box center [426, 209] width 308 height 20
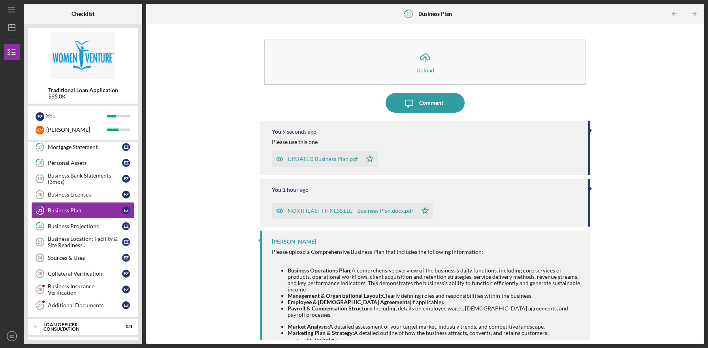
scroll to position [166, 0]
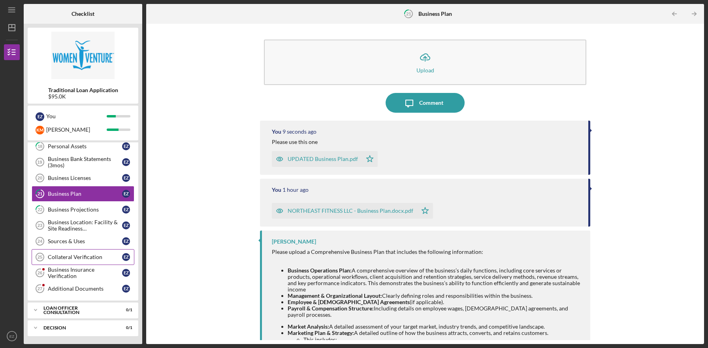
click at [85, 259] on div "Collateral Verification" at bounding box center [85, 257] width 74 height 6
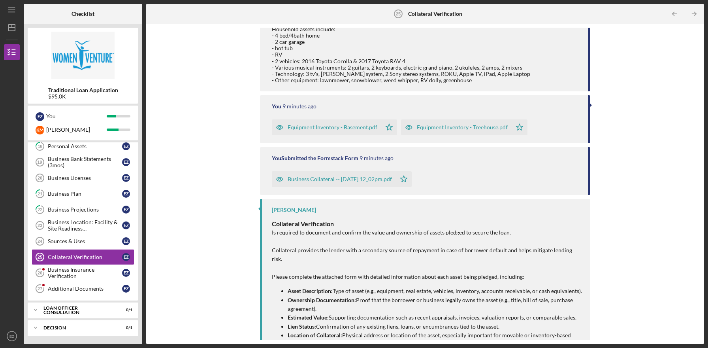
scroll to position [115, 0]
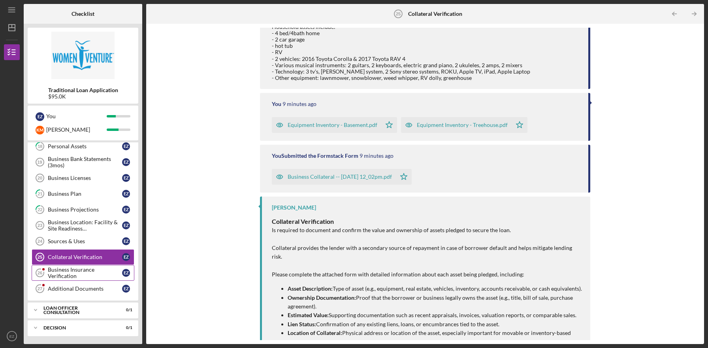
click at [75, 275] on div "Business Insurance Verification" at bounding box center [85, 272] width 74 height 13
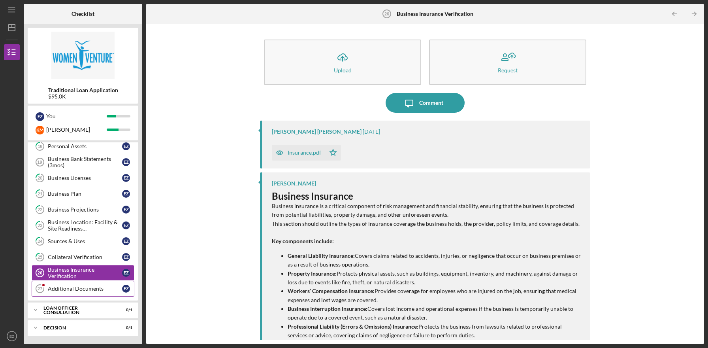
click at [70, 292] on link "Additional Documents 27 Additional Documents E Z" at bounding box center [83, 289] width 103 height 16
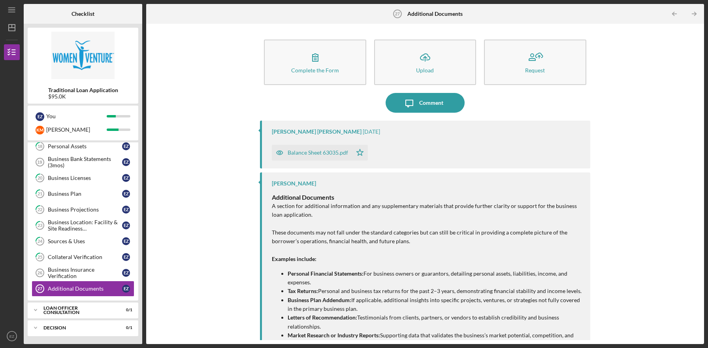
click at [304, 153] on div "Balance Sheet 63035.pdf" at bounding box center [318, 152] width 60 height 6
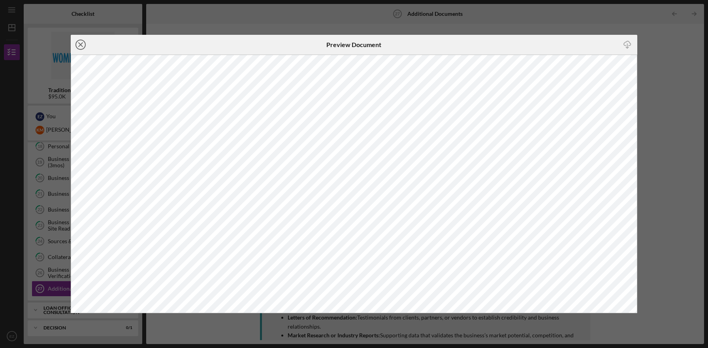
click at [82, 43] on line at bounding box center [81, 45] width 4 height 4
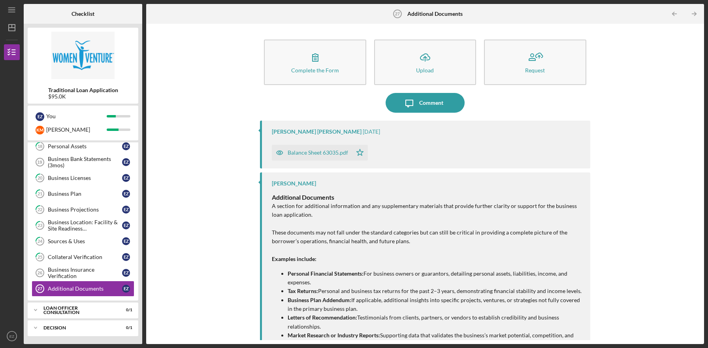
click at [235, 68] on div "Complete the Form Form Icon/Upload Upload Request Icon/Message Comment [PERSON_…" at bounding box center [425, 184] width 550 height 312
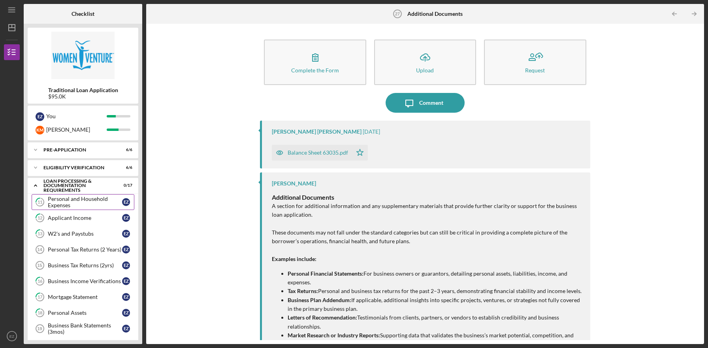
click at [102, 205] on div "Personal and Household Expenses" at bounding box center [85, 202] width 74 height 13
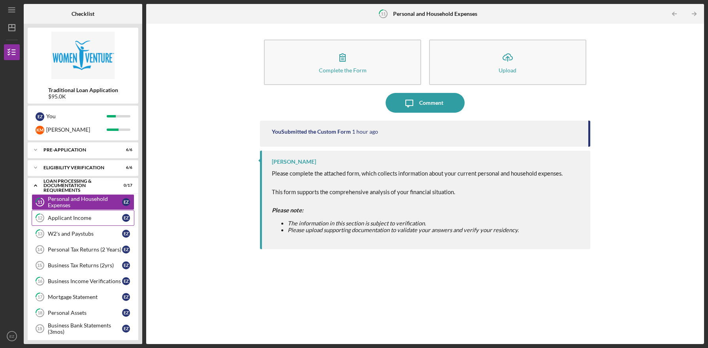
click at [102, 224] on link "12 Applicant Income E Z" at bounding box center [83, 218] width 103 height 16
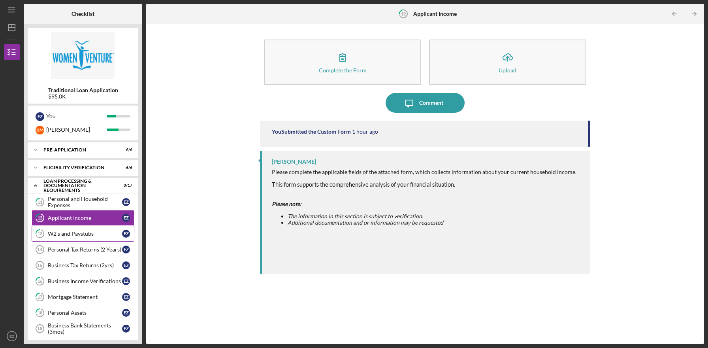
click at [102, 234] on div "W2's and Paystubs" at bounding box center [85, 233] width 74 height 6
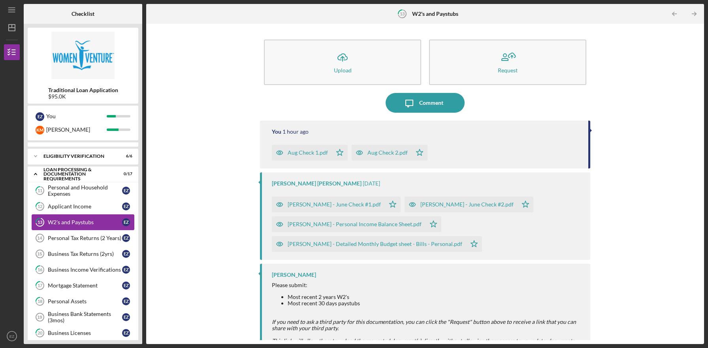
scroll to position [15, 0]
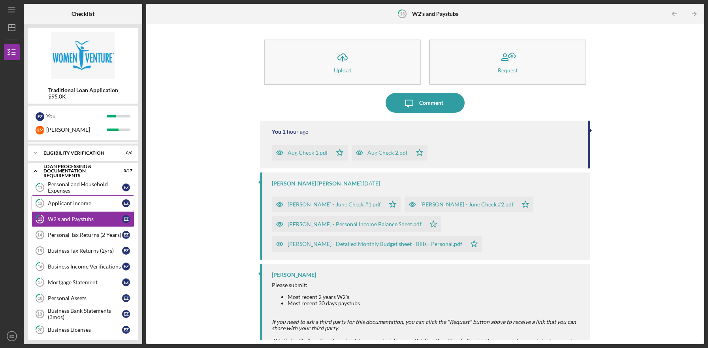
click at [93, 201] on div "Applicant Income" at bounding box center [85, 203] width 74 height 6
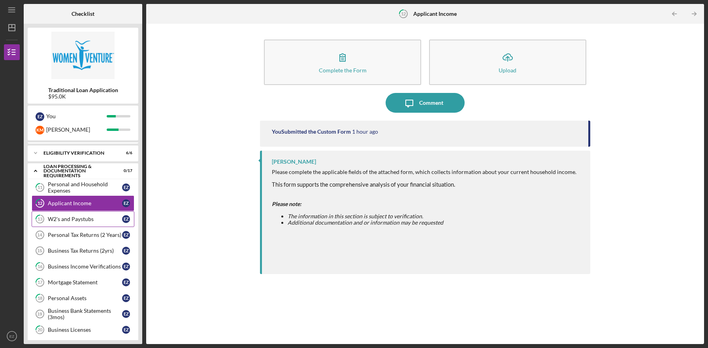
click at [93, 215] on link "13 W2's and Paystubs E Z" at bounding box center [83, 219] width 103 height 16
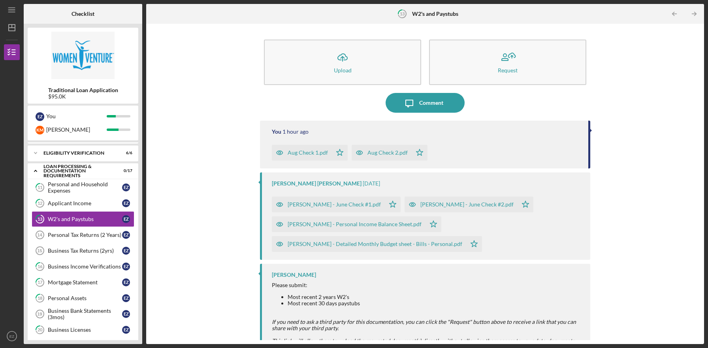
click at [197, 197] on div "Icon/Upload Upload Request Icon/Message Comment You 1 hour ago Aug Check 1.pdf …" at bounding box center [425, 184] width 550 height 312
click at [423, 104] on div "Comment" at bounding box center [431, 103] width 24 height 20
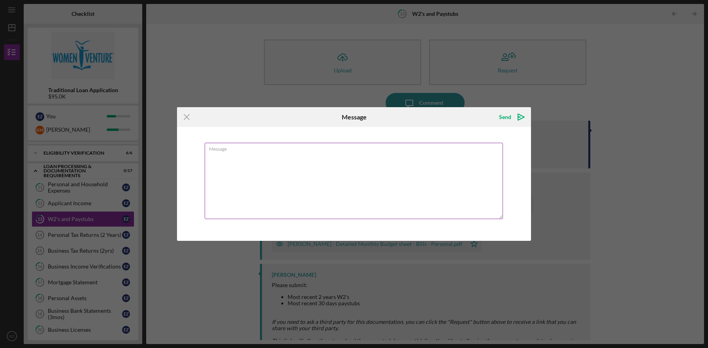
click at [355, 161] on textarea "Message" at bounding box center [354, 181] width 298 height 76
click at [212, 156] on textarea "no paystubs given for" at bounding box center [354, 181] width 298 height 76
click at [280, 158] on textarea "No paystubs given for" at bounding box center [354, 181] width 298 height 76
click at [276, 156] on textarea "No paystubs given for choir or gym jobs: Gym" at bounding box center [354, 181] width 298 height 76
click at [345, 157] on textarea "No paystubs given for choir (NOTEable Singers) or gym jobs: Gym" at bounding box center [354, 181] width 298 height 76
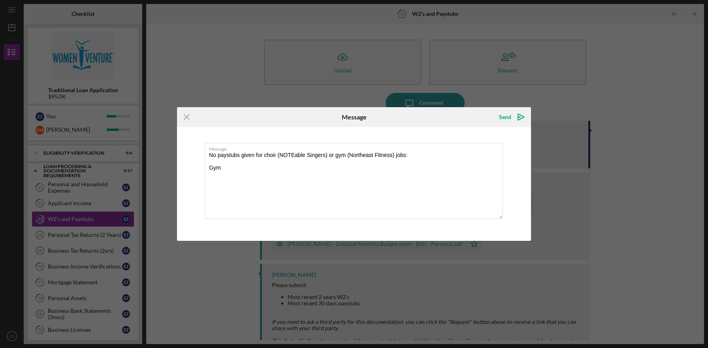
drag, startPoint x: 220, startPoint y: 169, endPoint x: 195, endPoint y: 168, distance: 25.3
click at [195, 168] on div "Message No paystubs given for choir (NOTEable Singers) or gym (Northeast Fitnes…" at bounding box center [354, 184] width 354 height 114
click at [228, 182] on textarea "No paystubs given for choir (NOTEable Singers) or gym (Northeast Fitness) jobs:…" at bounding box center [354, 181] width 298 height 76
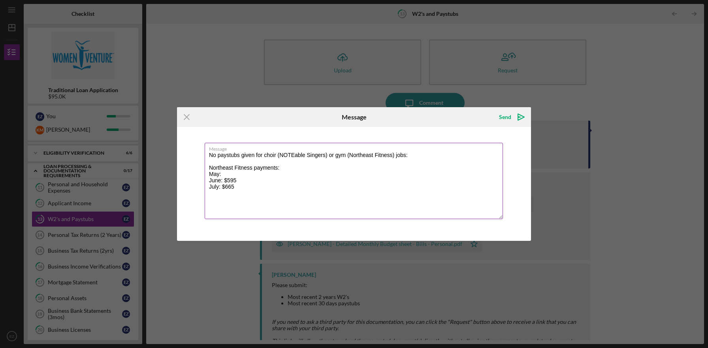
click at [226, 174] on textarea "No paystubs given for choir (NOTEable Singers) or gym (Northeast Fitness) jobs:…" at bounding box center [354, 181] width 298 height 76
click at [256, 194] on textarea "No paystubs given for choir (NOTEable Singers) or gym (Northeast Fitness) jobs:…" at bounding box center [354, 181] width 298 height 76
click at [221, 207] on textarea "No paystubs given for choir (NOTEable Singers) or gym (Northeast Fitness) jobs:…" at bounding box center [354, 181] width 298 height 76
click at [258, 208] on textarea "No paystubs given for choir (NOTEable Singers) or gym (Northeast Fitness) jobs:…" at bounding box center [354, 181] width 298 height 76
paste textarea "$750"
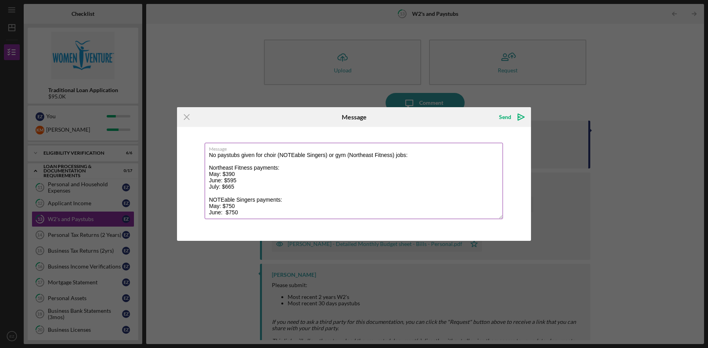
scroll to position [3, 0]
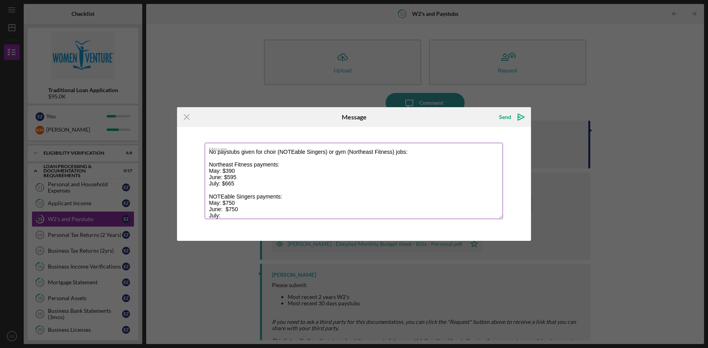
paste textarea "$750"
click at [225, 209] on textarea "No paystubs given for choir (NOTEable Singers) or gym (Northeast Fitness) jobs:…" at bounding box center [354, 181] width 298 height 76
click at [261, 204] on textarea "No paystubs given for choir (NOTEable Singers) or gym (Northeast Fitness) jobs:…" at bounding box center [354, 181] width 298 height 76
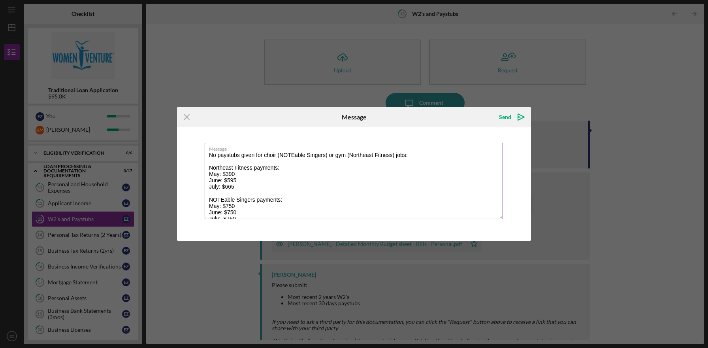
scroll to position [6, 0]
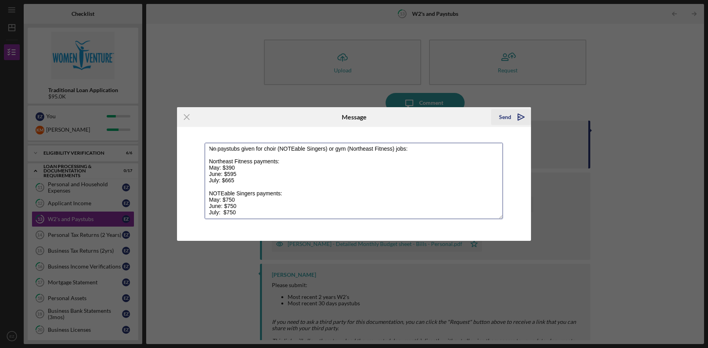
type textarea "No paystubs given for choir (NOTEable Singers) or gym (Northeast Fitness) jobs:…"
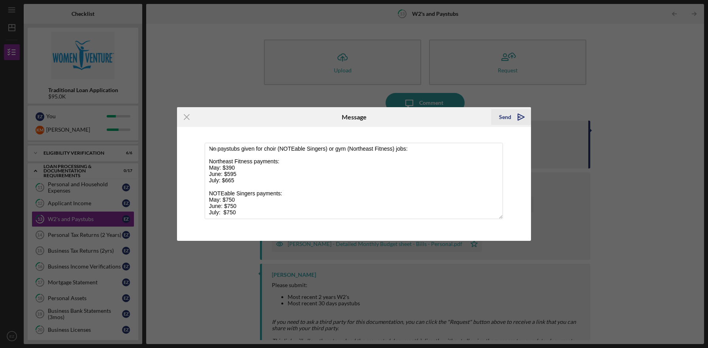
click at [514, 120] on icon "Icon/icon-invite-send" at bounding box center [521, 117] width 20 height 20
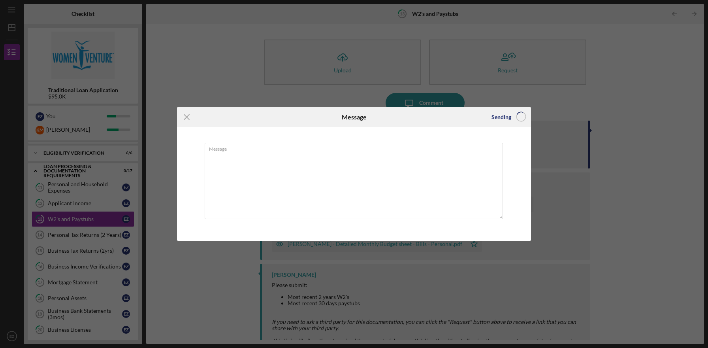
scroll to position [0, 0]
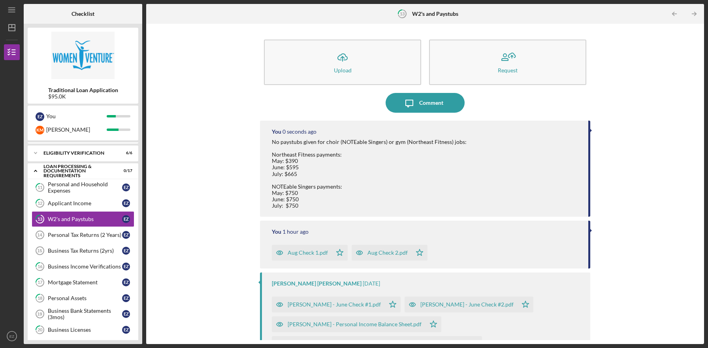
click at [657, 127] on div "Icon/Upload Upload Request Icon/Message Comment You 0 seconds ago No paystubs g…" at bounding box center [425, 184] width 550 height 312
click at [432, 141] on div "No paystubs given for choir (NOTEable Singers) or gym (Northeast Fitness) jobs:…" at bounding box center [369, 174] width 195 height 70
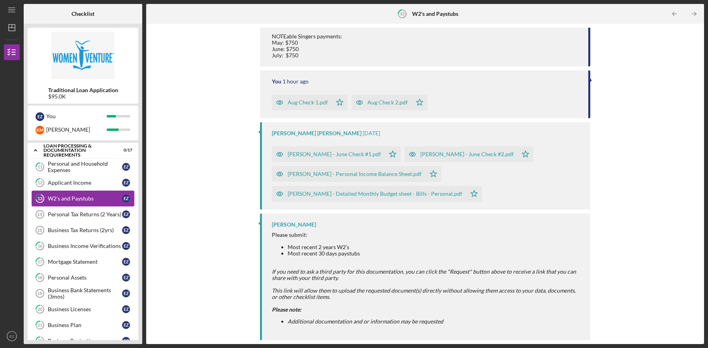
scroll to position [39, 0]
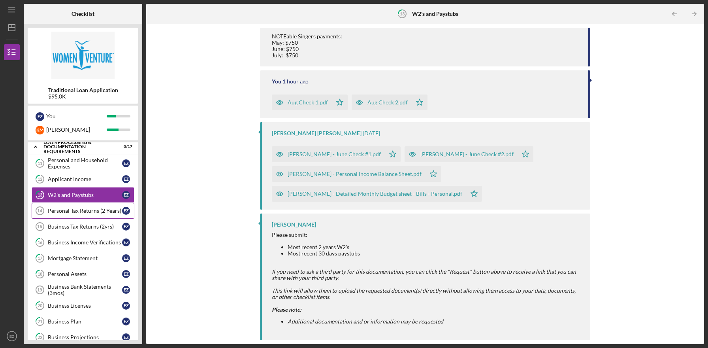
click at [93, 214] on link "Personal Tax Returns (2 Years) 14 Personal Tax Returns (2 Years) E Z" at bounding box center [83, 211] width 103 height 16
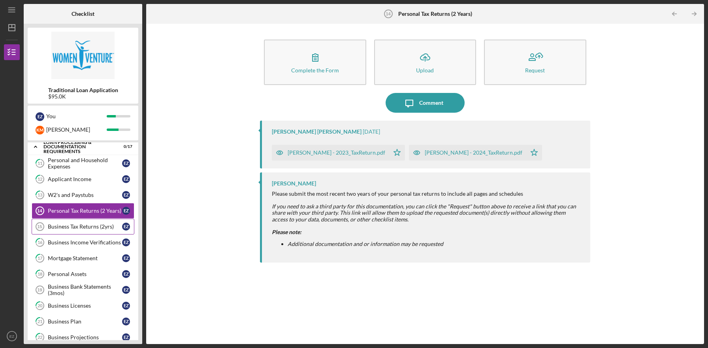
click at [95, 227] on div "Business Tax Returns (2yrs)" at bounding box center [85, 226] width 74 height 6
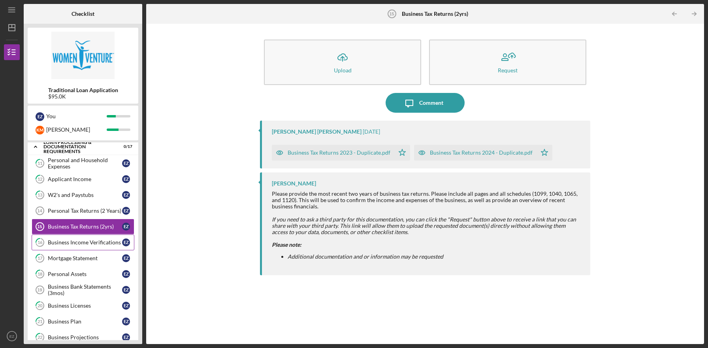
click at [98, 243] on div "Business Income Verifications" at bounding box center [85, 242] width 74 height 6
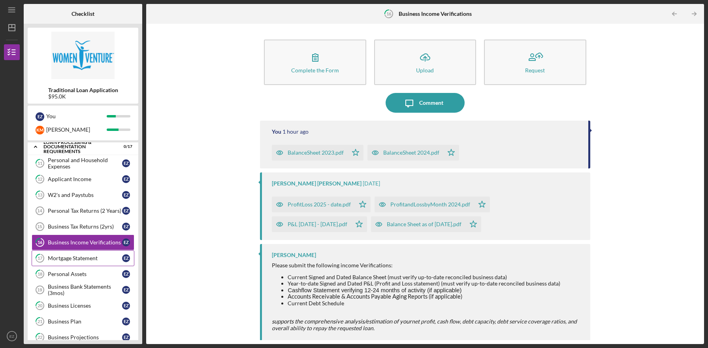
click at [94, 261] on link "17 Mortgage Statement E Z" at bounding box center [83, 258] width 103 height 16
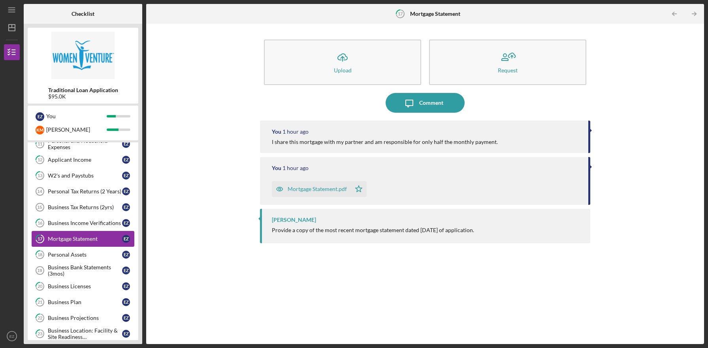
scroll to position [63, 0]
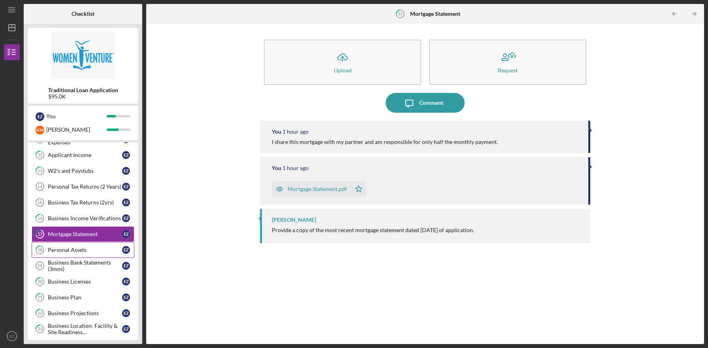
click at [94, 250] on div "Personal Assets" at bounding box center [85, 250] width 74 height 6
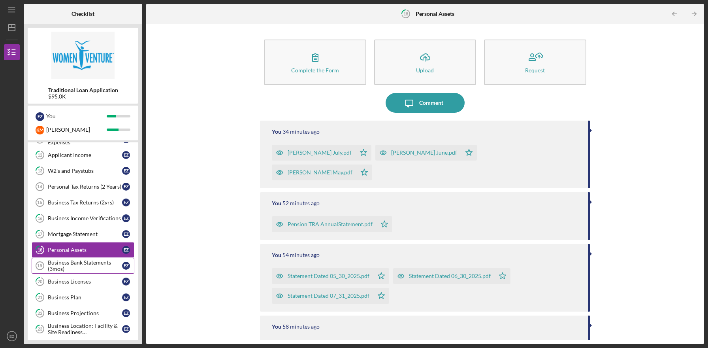
click at [94, 263] on div "Business Bank Statements (3mos)" at bounding box center [85, 265] width 74 height 13
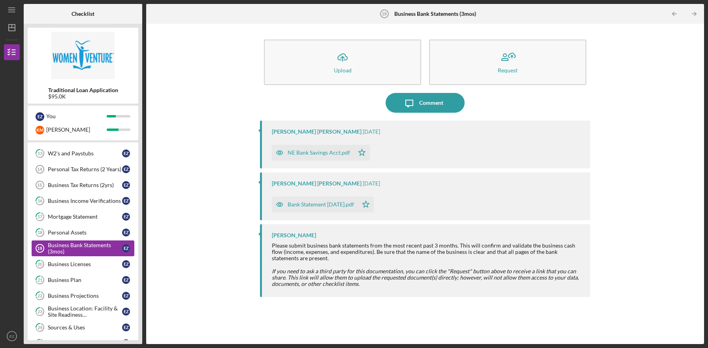
scroll to position [82, 0]
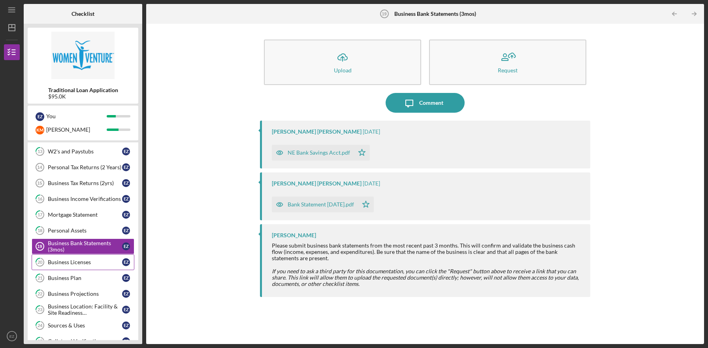
click at [94, 266] on link "20 Business Licenses E Z" at bounding box center [83, 262] width 103 height 16
